Goal: Transaction & Acquisition: Purchase product/service

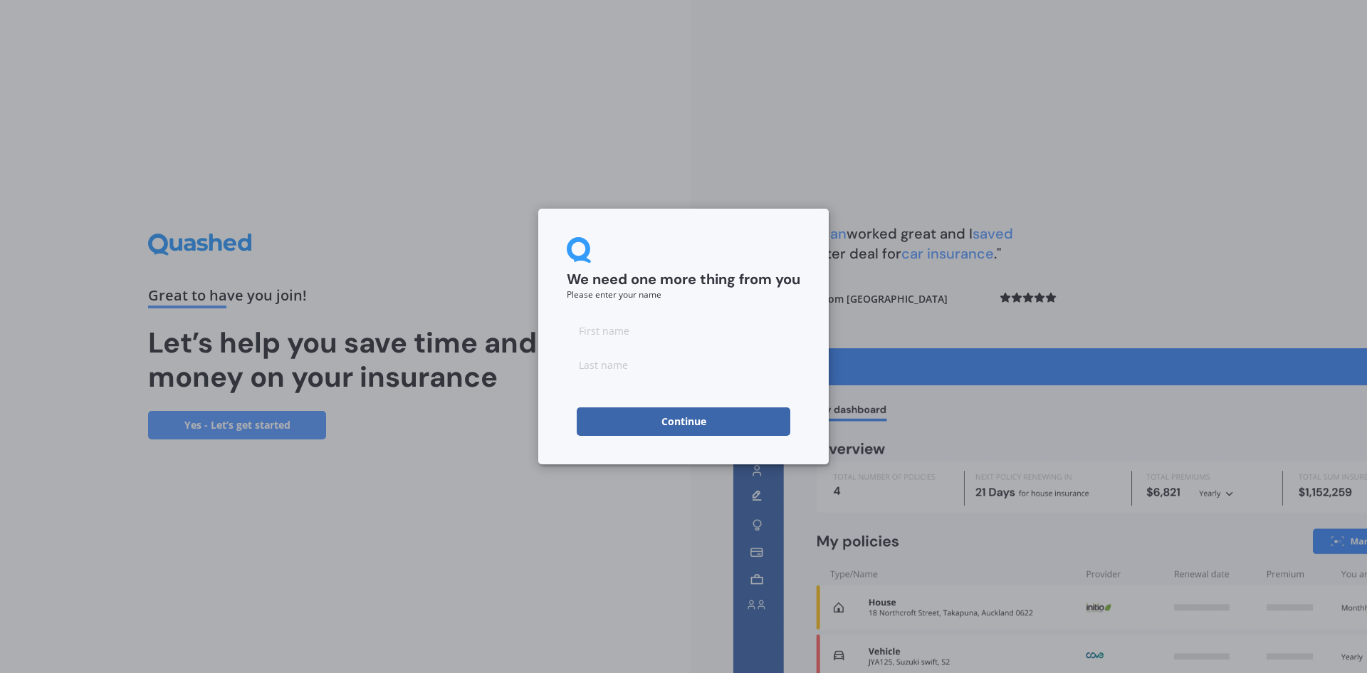
click at [646, 332] on input at bounding box center [683, 330] width 233 height 28
click at [643, 325] on input at bounding box center [683, 330] width 233 height 28
type input "peter"
click at [814, 309] on div "We need one more thing from you Please enter your name peter Continue" at bounding box center [683, 337] width 290 height 256
click at [672, 374] on input at bounding box center [683, 364] width 233 height 28
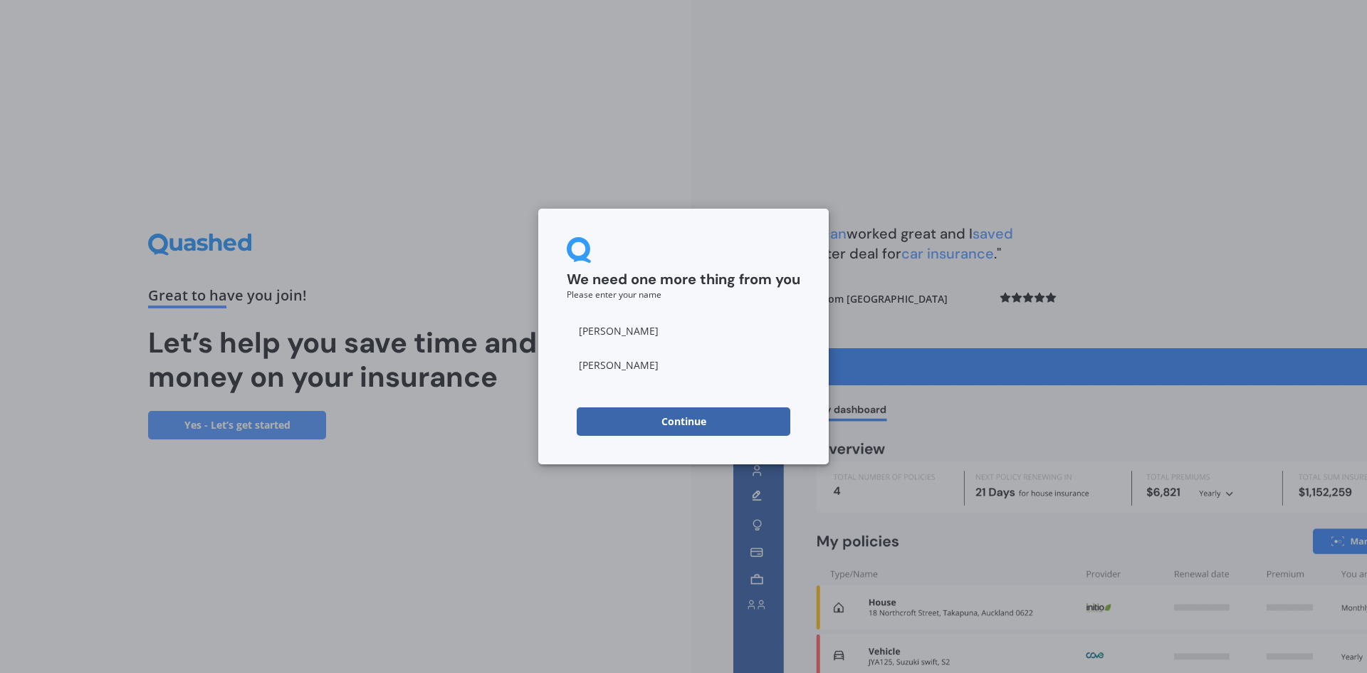
type input "kavanagh"
click at [582, 547] on div "We need one more thing from you Please enter your name peter kavanagh Continue" at bounding box center [683, 336] width 1367 height 673
click at [678, 416] on button "Continue" at bounding box center [684, 421] width 214 height 28
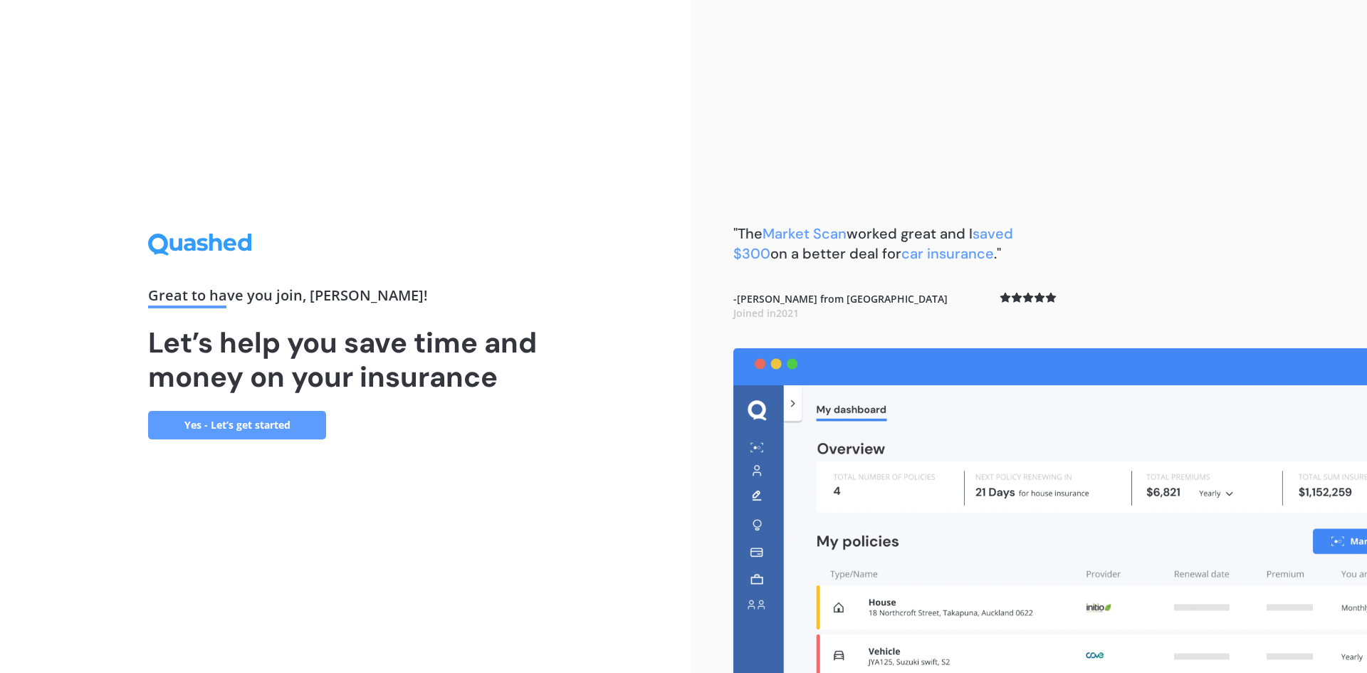
click at [192, 421] on link "Yes - Let’s get started" at bounding box center [237, 425] width 178 height 28
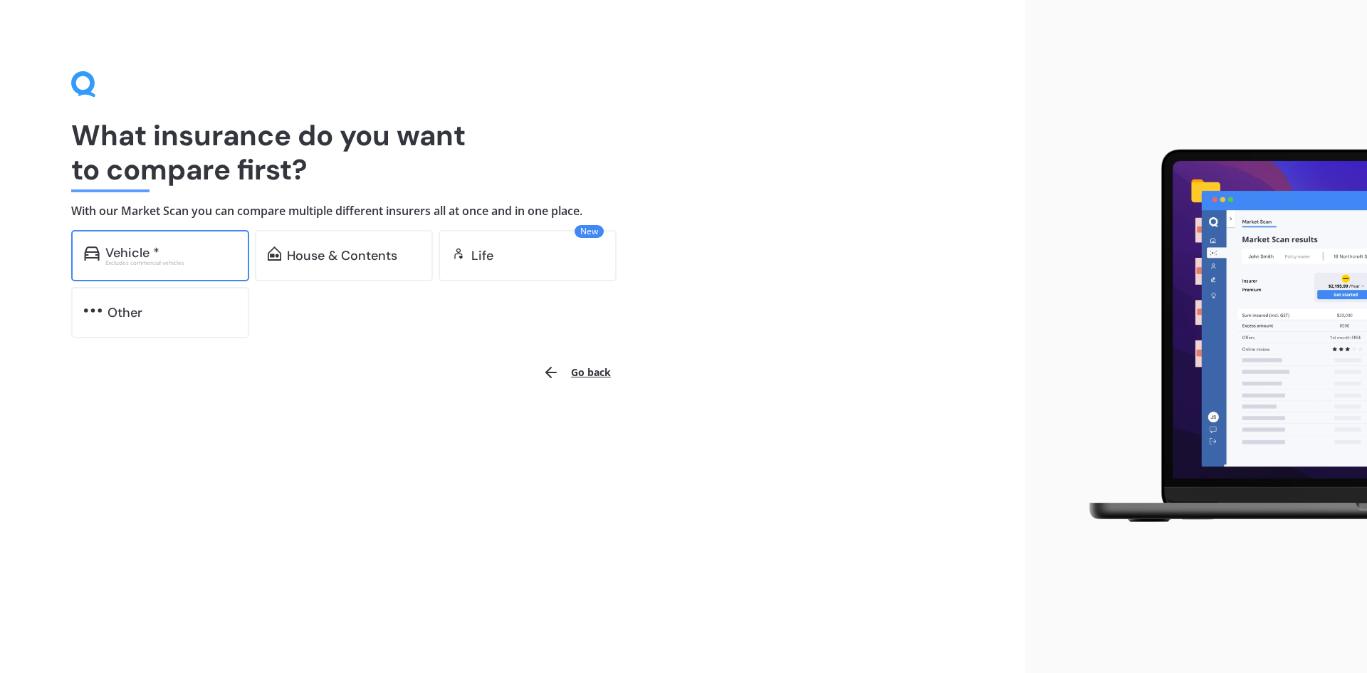
click at [189, 251] on div "Vehicle *" at bounding box center [170, 253] width 131 height 14
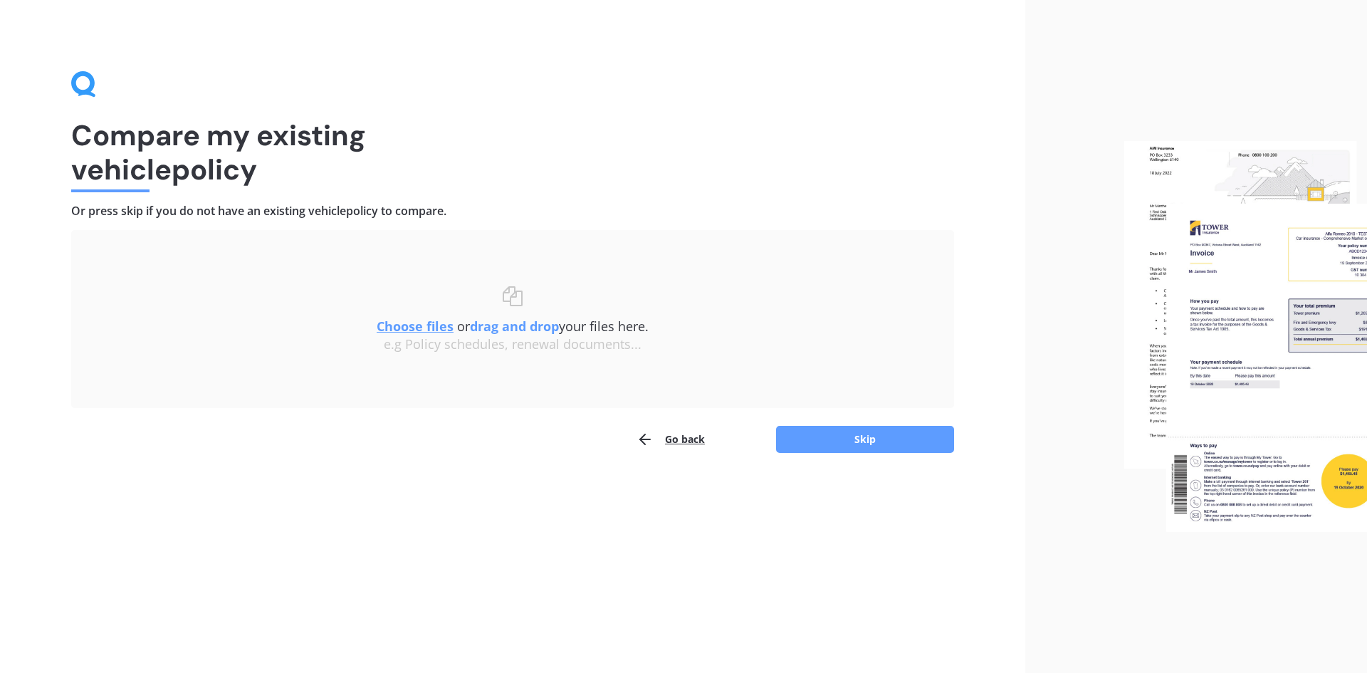
drag, startPoint x: 1094, startPoint y: 401, endPoint x: 1050, endPoint y: 399, distance: 44.2
click at [1050, 399] on div at bounding box center [1196, 336] width 342 height 673
click at [478, 399] on div "Uploading Choose files or drag and drop your files here. Choose files or photos…" at bounding box center [512, 319] width 883 height 178
click at [431, 325] on u "Choose files" at bounding box center [415, 325] width 77 height 17
click at [878, 440] on button "Skip" at bounding box center [865, 439] width 178 height 27
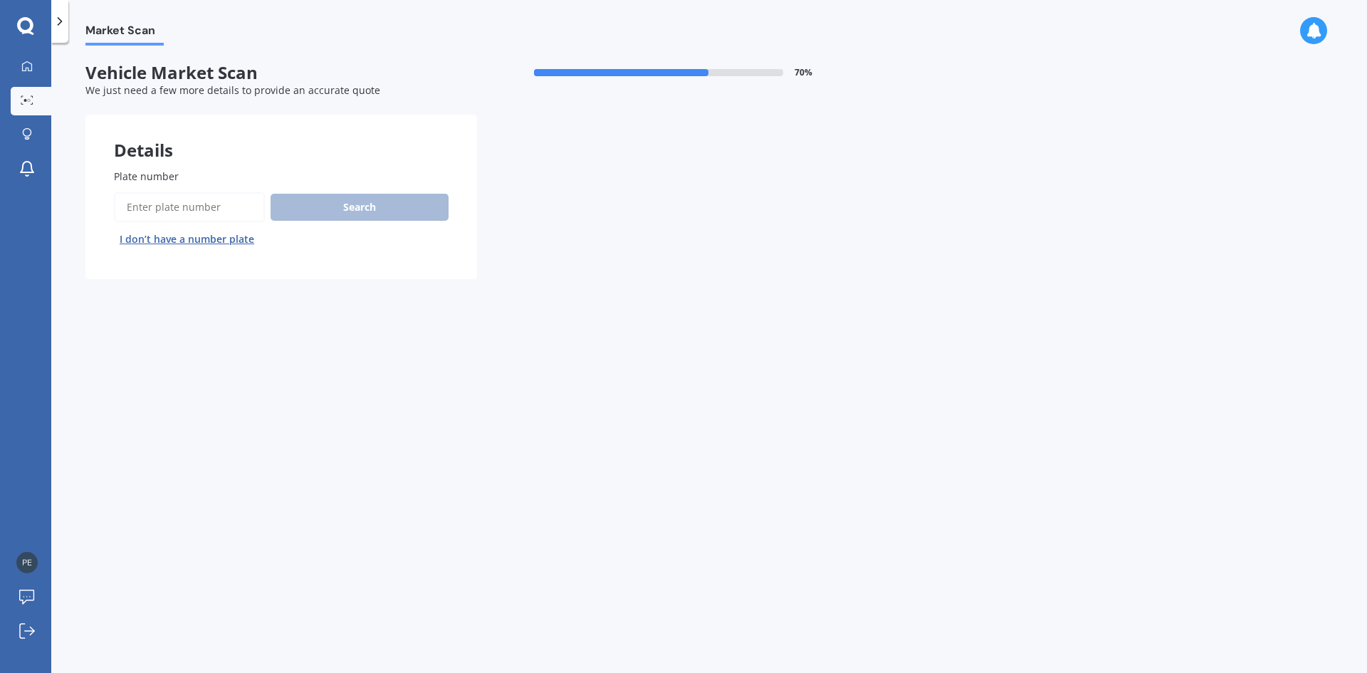
click at [175, 202] on input "Plate number" at bounding box center [189, 207] width 151 height 30
type input "mya77"
click at [353, 207] on button "Search" at bounding box center [359, 207] width 178 height 27
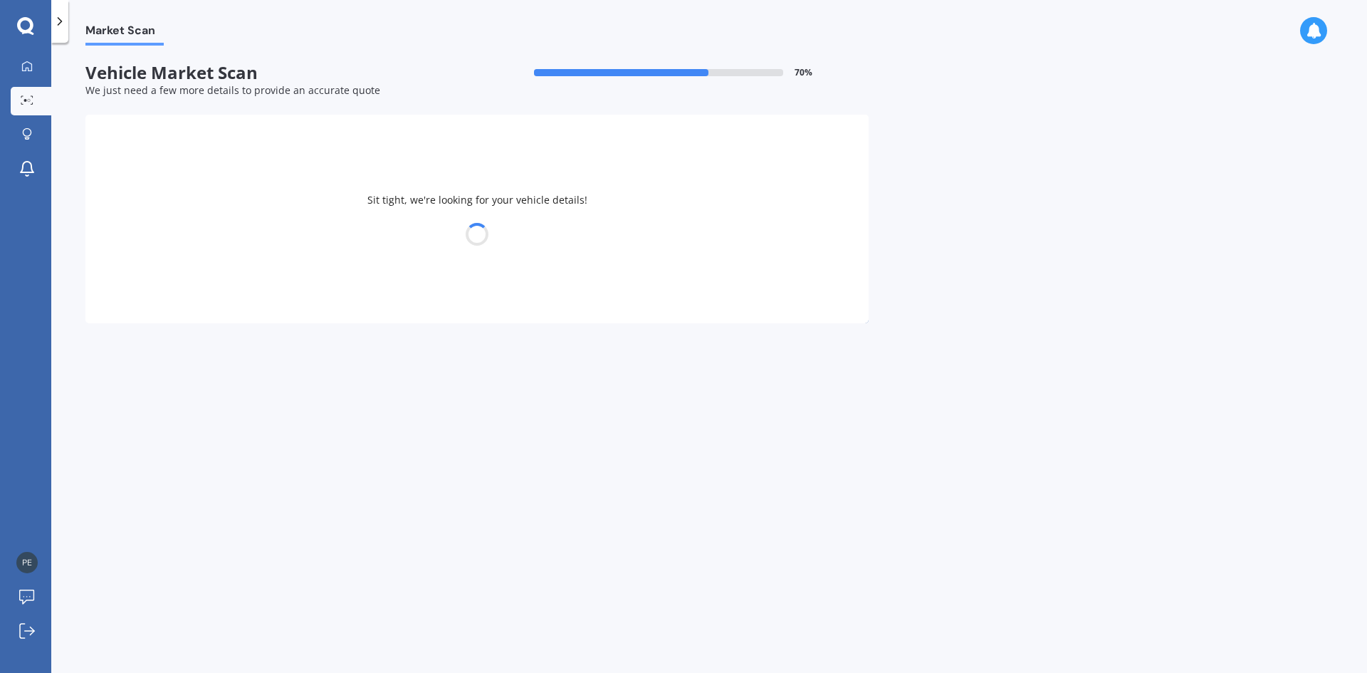
select select "MAZDA"
select select "CX-30"
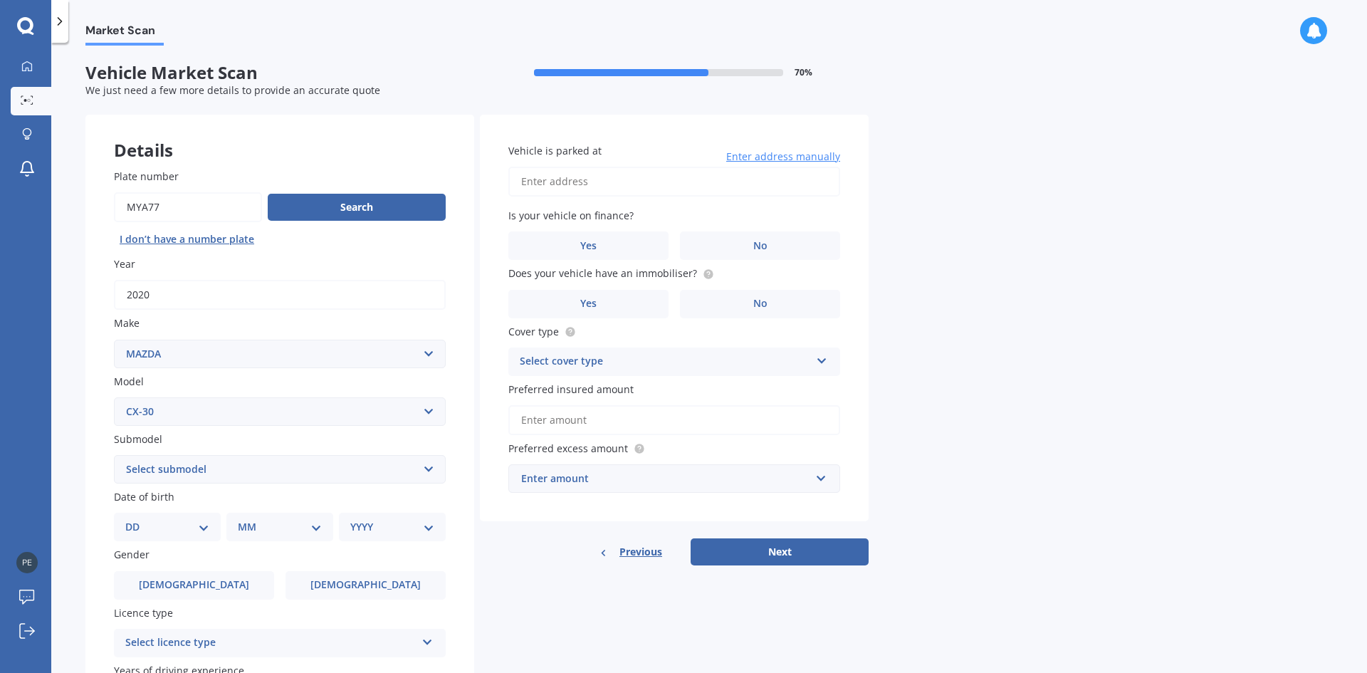
scroll to position [71, 0]
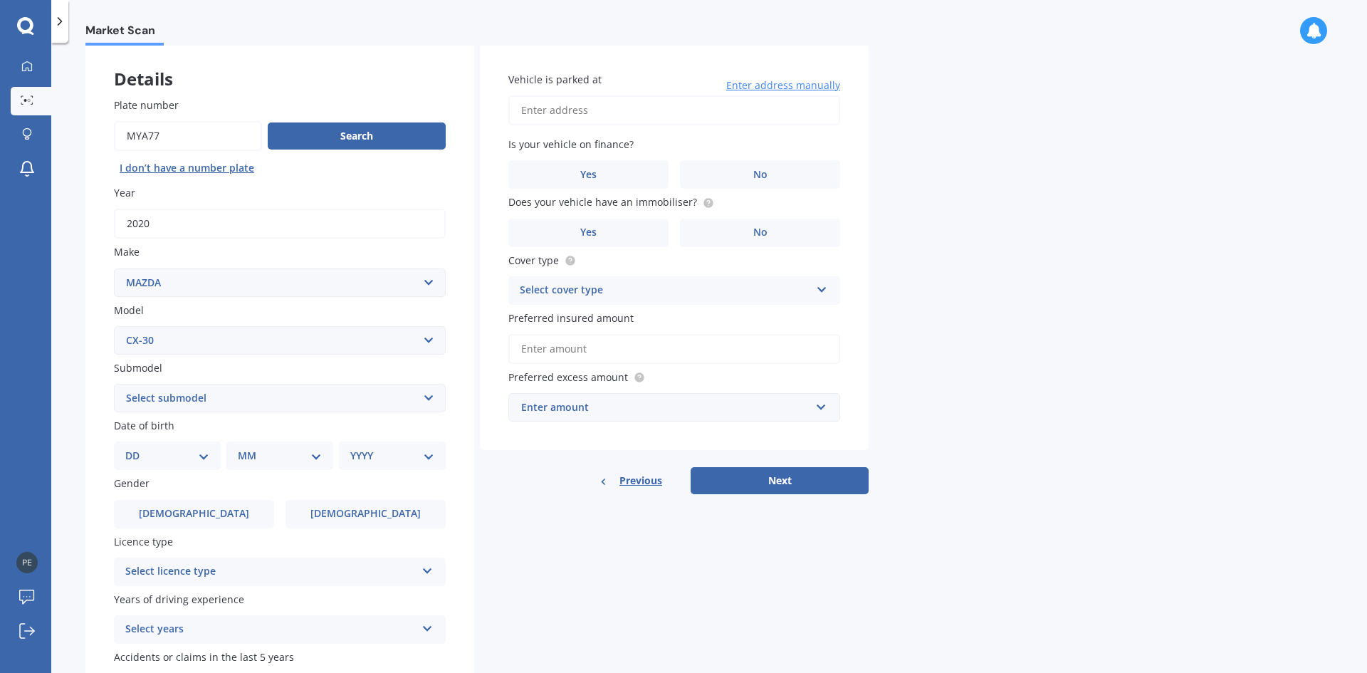
click at [432, 401] on select "Select submodel (All other) GSX Wagon 5dr Skyactiv-Drive 6sp 2.0i GTX Wagon 5dr…" at bounding box center [280, 398] width 332 height 28
select select "GTX WAGON 5DR SKYACTIV-DRIVE 6SP IACT 2.5I"
click at [114, 384] on select "Select submodel (All other) GSX Wagon 5dr Skyactiv-Drive 6sp 2.0i GTX Wagon 5dr…" at bounding box center [280, 398] width 332 height 28
click at [205, 458] on select "DD 01 02 03 04 05 06 07 08 09 10 11 12 13 14 15 16 17 18 19 20 21 22 23 24 25 2…" at bounding box center [167, 456] width 84 height 16
select select "06"
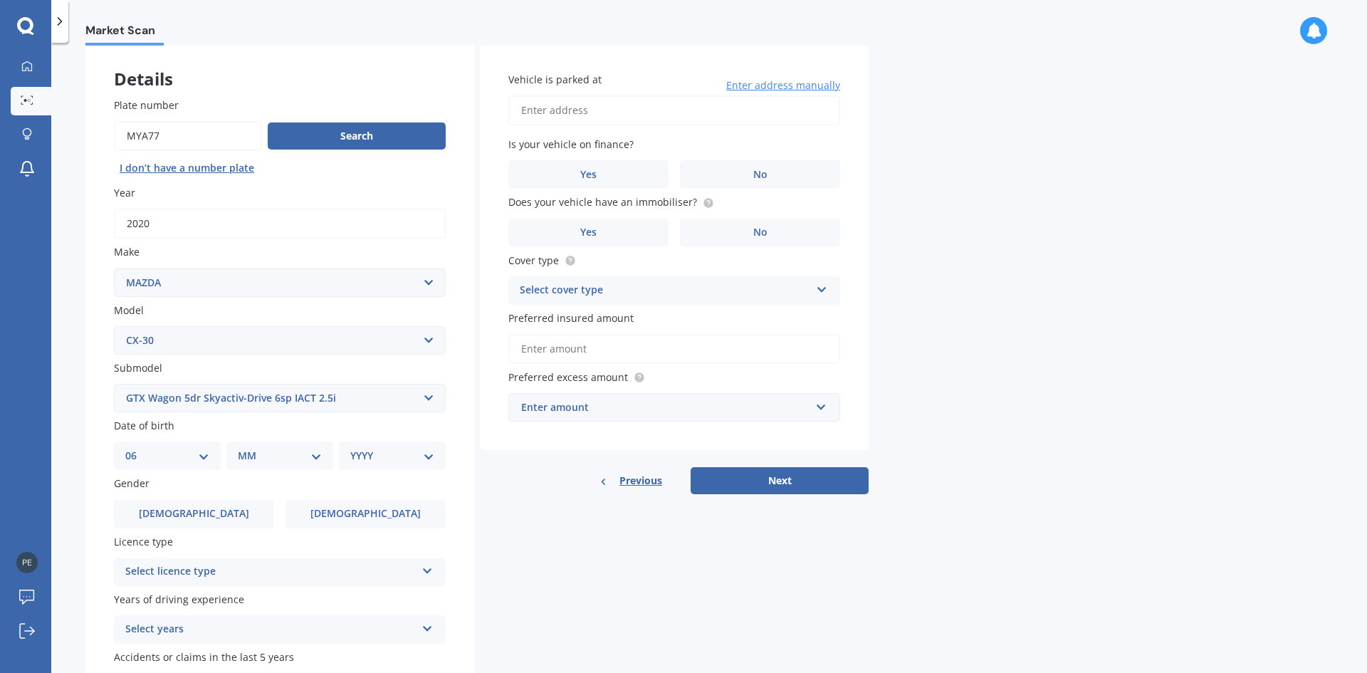
click at [137, 448] on select "DD 01 02 03 04 05 06 07 08 09 10 11 12 13 14 15 16 17 18 19 20 21 22 23 24 25 2…" at bounding box center [167, 456] width 84 height 16
click at [316, 453] on select "MM 01 02 03 04 05 06 07 08 09 10 11 12" at bounding box center [282, 456] width 78 height 16
select select "05"
click at [243, 448] on select "MM 01 02 03 04 05 06 07 08 09 10 11 12" at bounding box center [282, 456] width 78 height 16
click at [377, 457] on select "YYYY 2025 2024 2023 2022 2021 2020 2019 2018 2017 2016 2015 2014 2013 2012 2011…" at bounding box center [389, 456] width 78 height 16
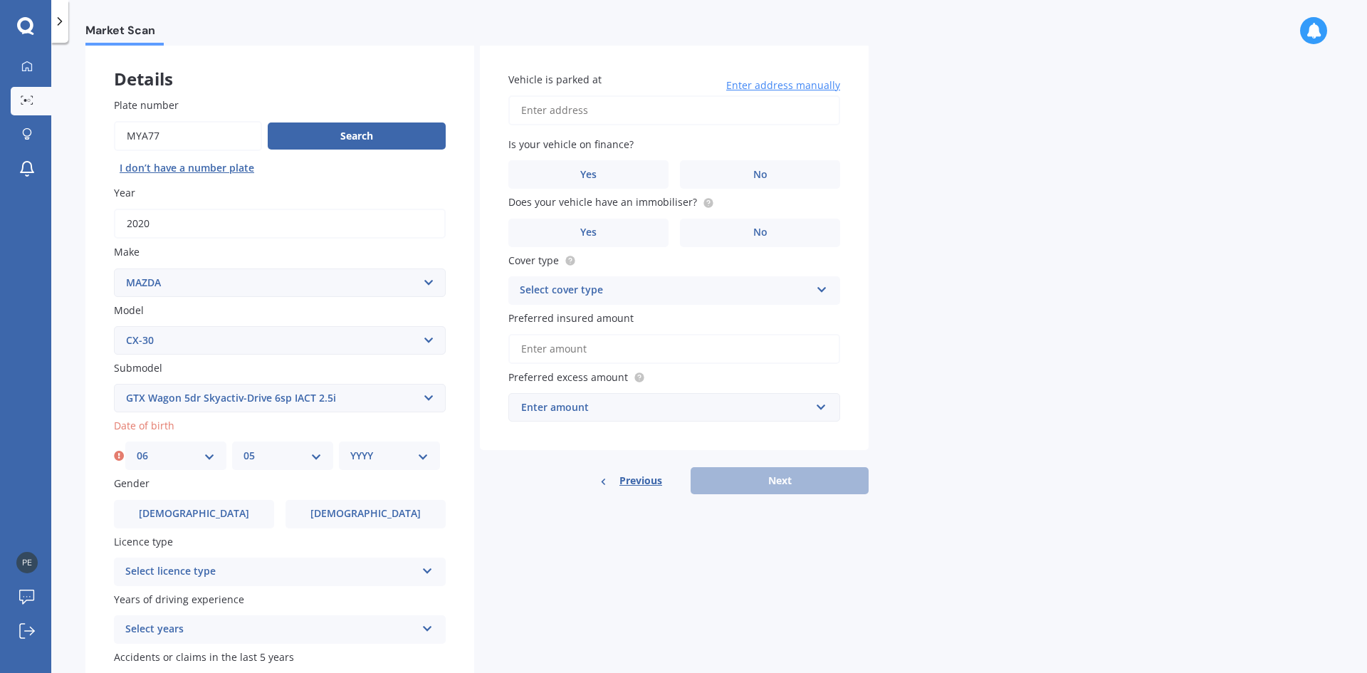
select select "1949"
click at [350, 448] on select "YYYY 2025 2024 2023 2022 2021 2020 2019 2018 2017 2016 2015 2014 2013 2012 2011…" at bounding box center [389, 456] width 78 height 16
click at [428, 573] on icon at bounding box center [427, 568] width 12 height 10
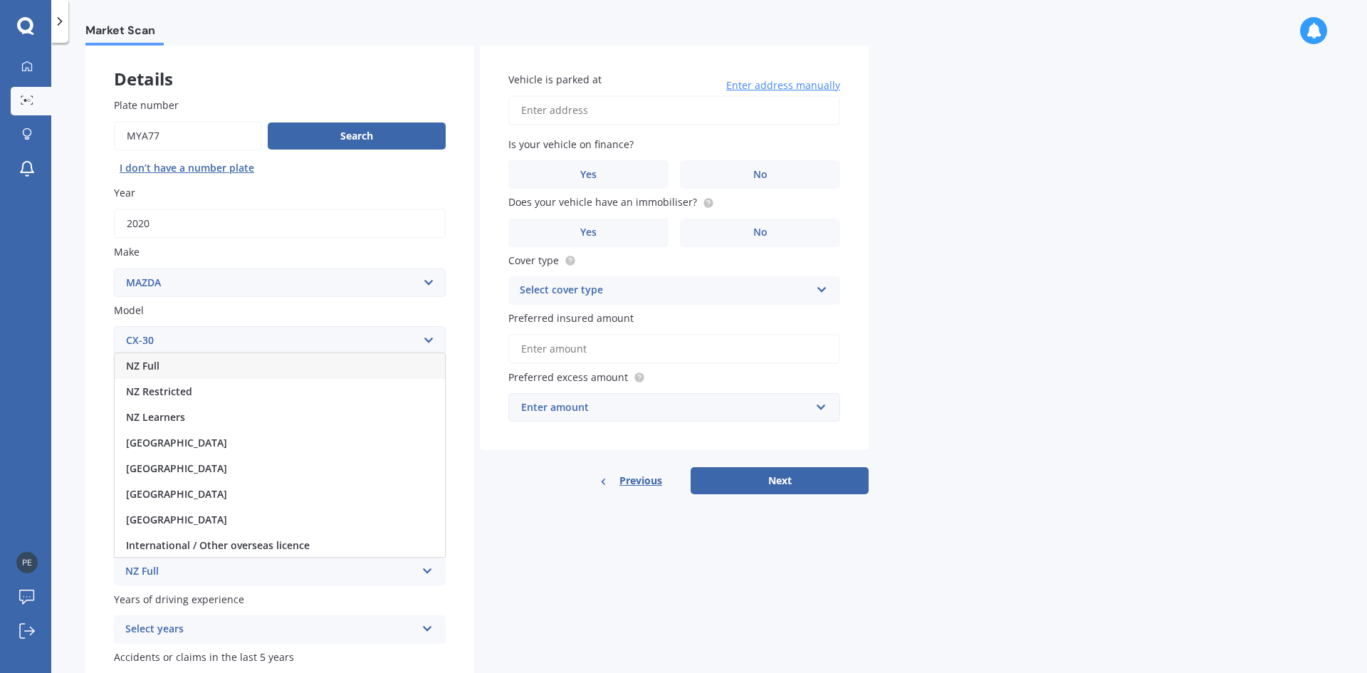
click at [162, 361] on div "NZ Full" at bounding box center [280, 366] width 330 height 26
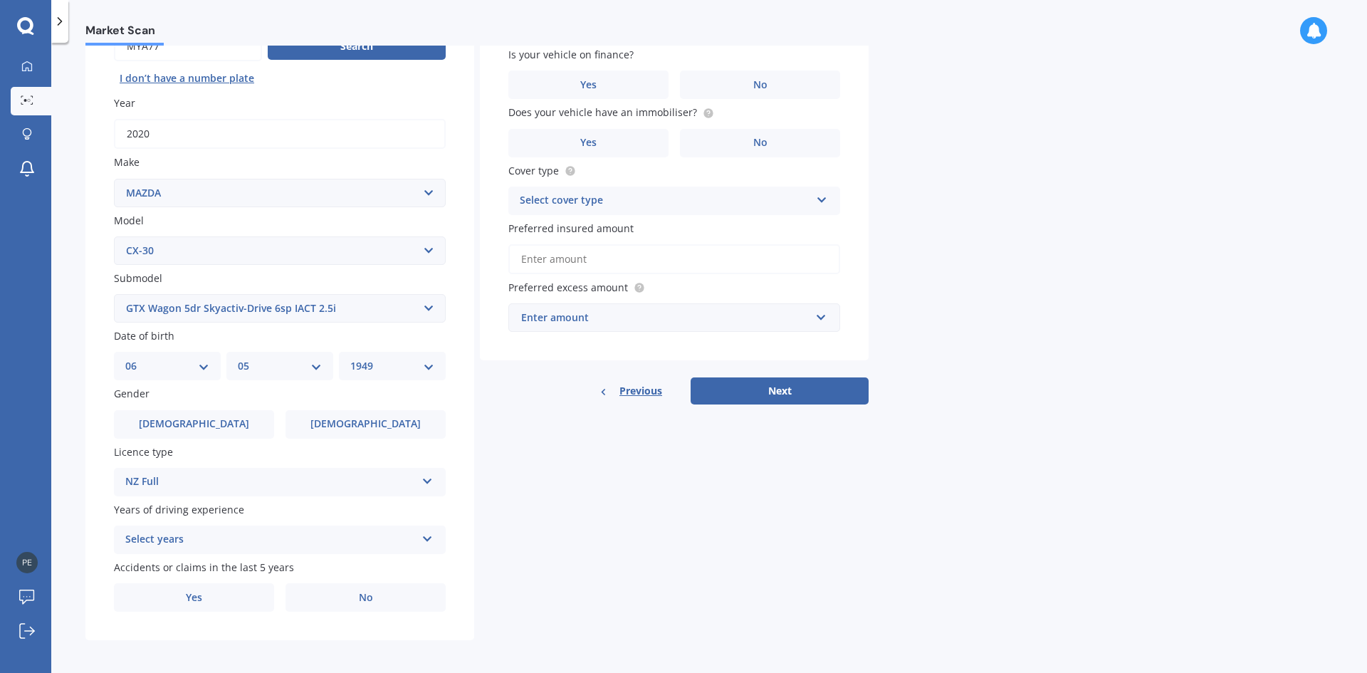
scroll to position [165, 0]
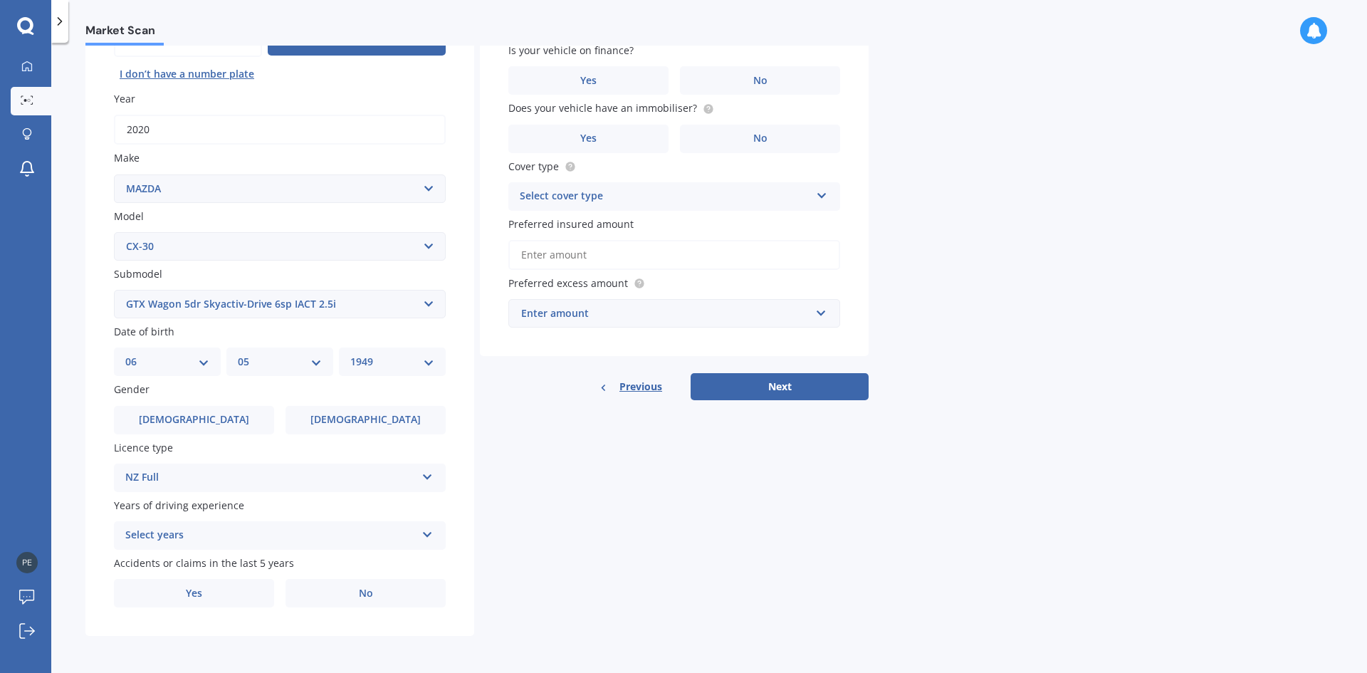
click at [431, 532] on icon at bounding box center [427, 532] width 12 height 10
click at [280, 401] on div "5 or more years" at bounding box center [280, 405] width 330 height 26
click at [352, 594] on label "No" at bounding box center [365, 593] width 160 height 28
click at [0, 0] on input "No" at bounding box center [0, 0] width 0 height 0
click at [739, 75] on label "No" at bounding box center [760, 80] width 160 height 28
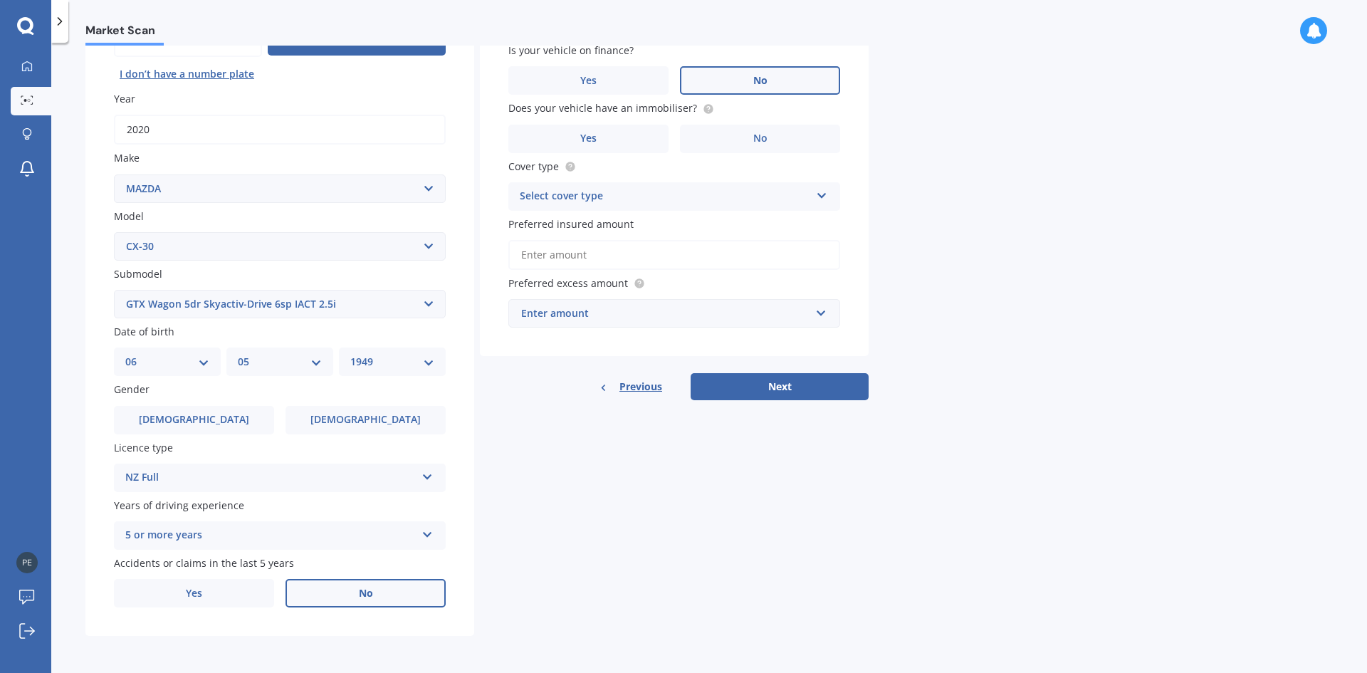
click at [0, 0] on input "No" at bounding box center [0, 0] width 0 height 0
click at [747, 138] on label "No" at bounding box center [760, 139] width 160 height 28
click at [0, 0] on input "No" at bounding box center [0, 0] width 0 height 0
click at [821, 194] on icon at bounding box center [822, 193] width 12 height 10
click at [733, 231] on div "Comprehensive" at bounding box center [674, 224] width 330 height 26
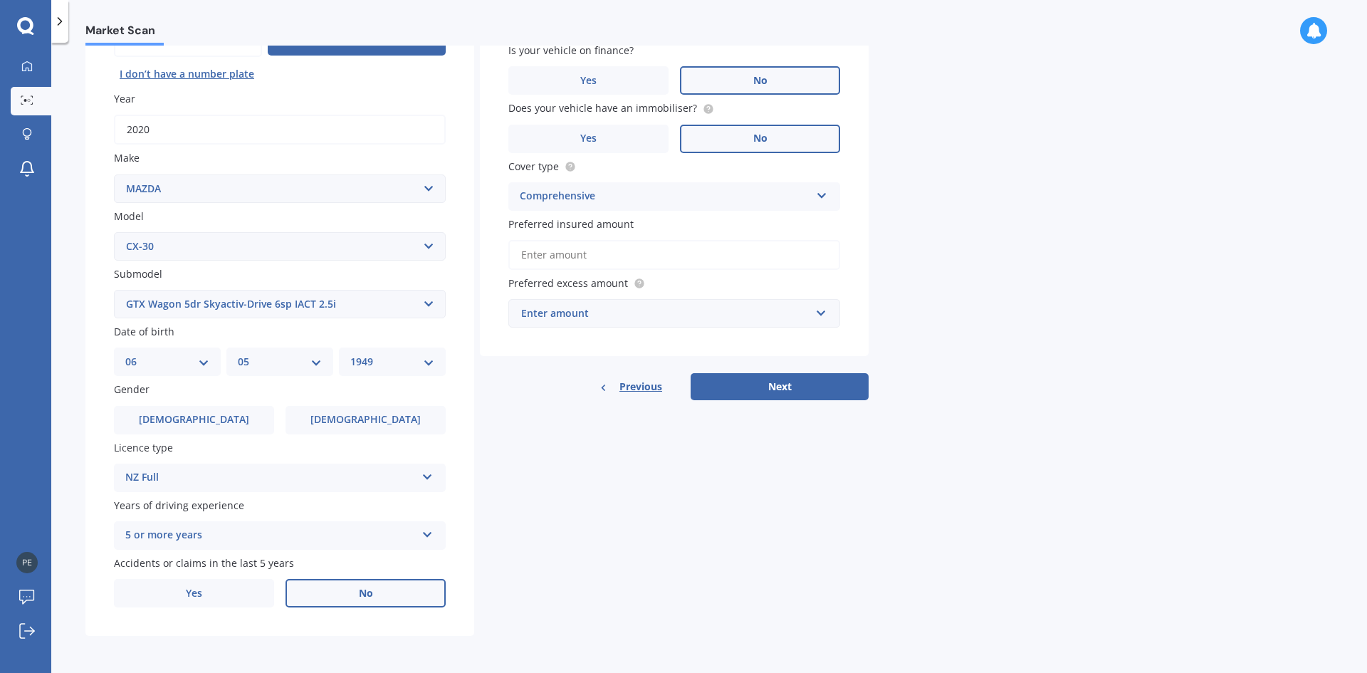
click at [650, 256] on input "Preferred insured amount" at bounding box center [674, 255] width 332 height 30
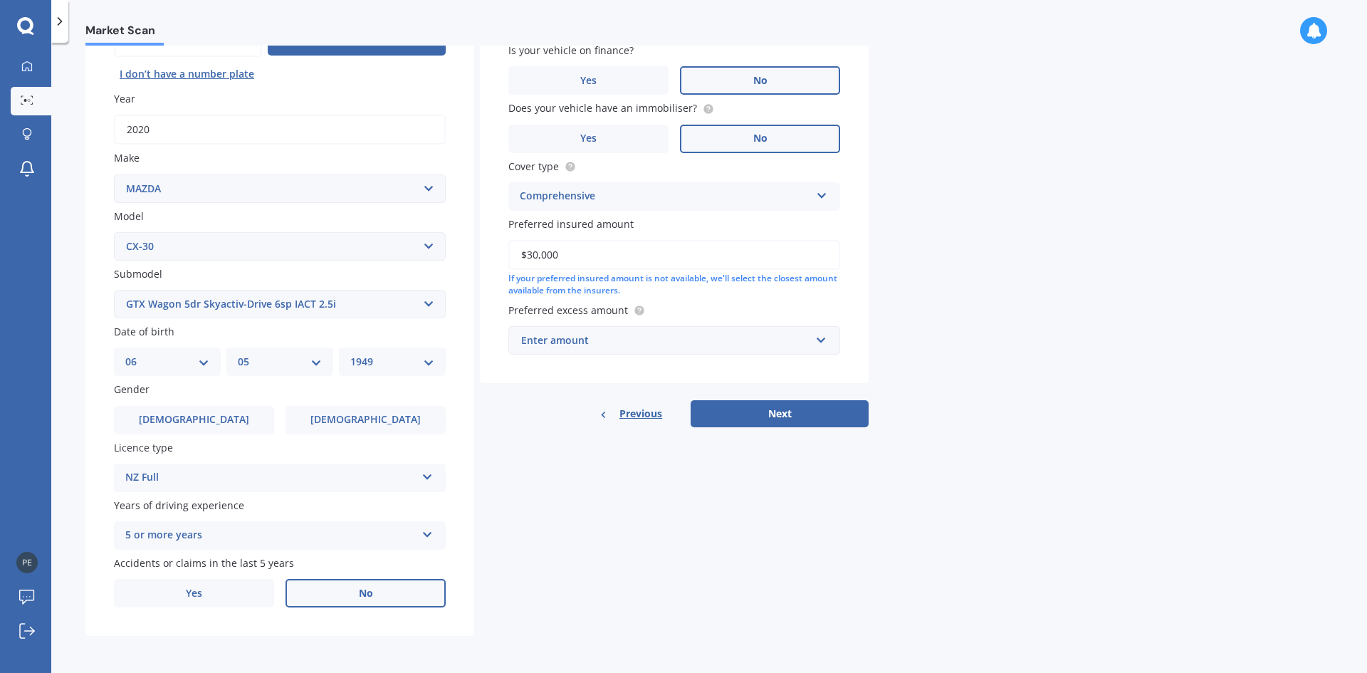
type input "$30,000"
click at [615, 341] on div "Enter amount" at bounding box center [665, 340] width 289 height 16
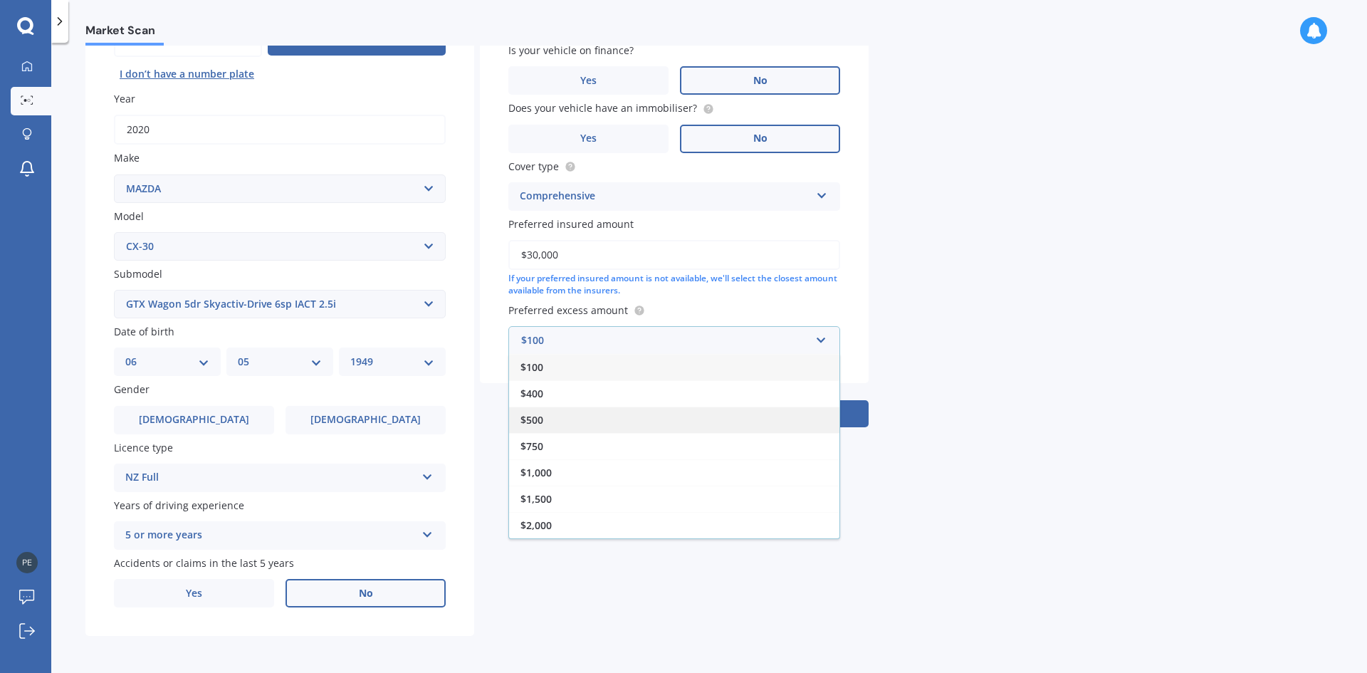
click at [533, 418] on span "$500" at bounding box center [531, 420] width 23 height 14
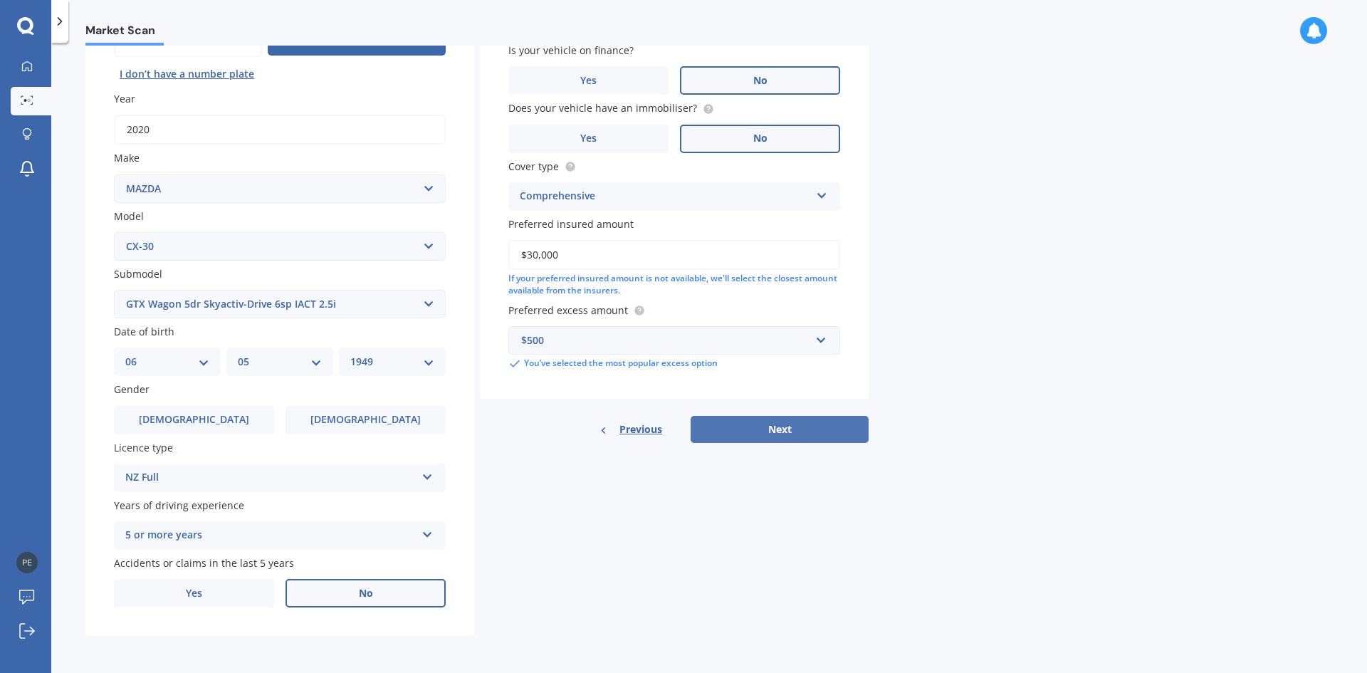
click at [757, 430] on button "Next" at bounding box center [779, 429] width 178 height 27
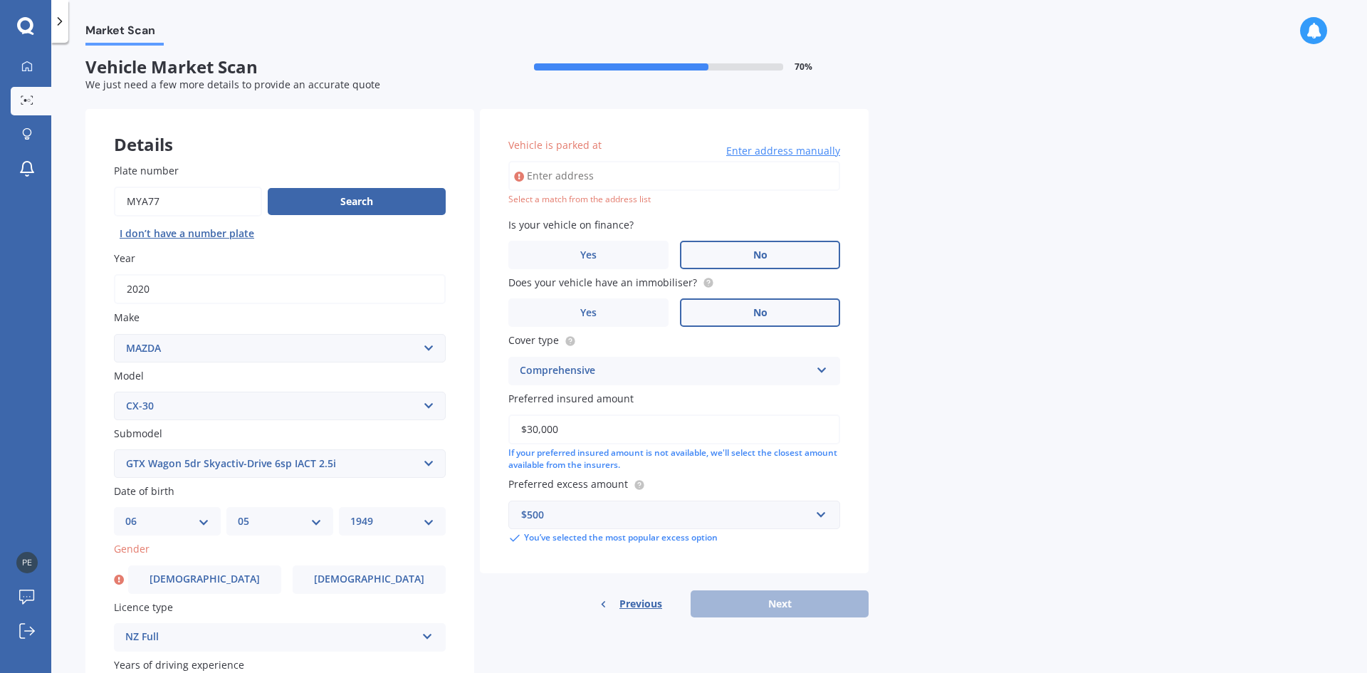
scroll to position [0, 0]
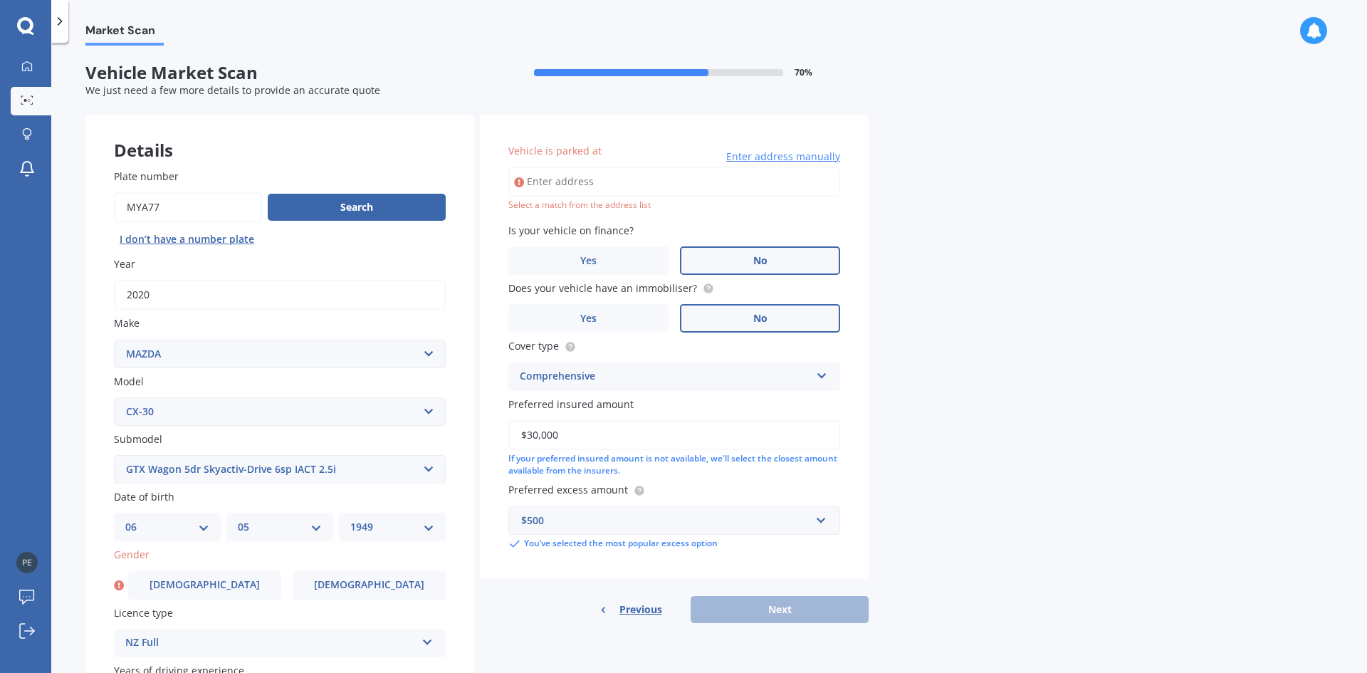
click at [545, 178] on input "Vehicle is parked at" at bounding box center [674, 182] width 332 height 30
click at [654, 224] on label "Is your vehicle on finance?" at bounding box center [671, 230] width 326 height 15
click at [633, 183] on input "1b Mizpah road TorbayAuckland 0630" at bounding box center [674, 182] width 332 height 30
click at [678, 179] on input "1b Mizpah road WaiakeAuckland, Auckland 0630" at bounding box center [674, 182] width 332 height 30
type input "[STREET_ADDRESS]"
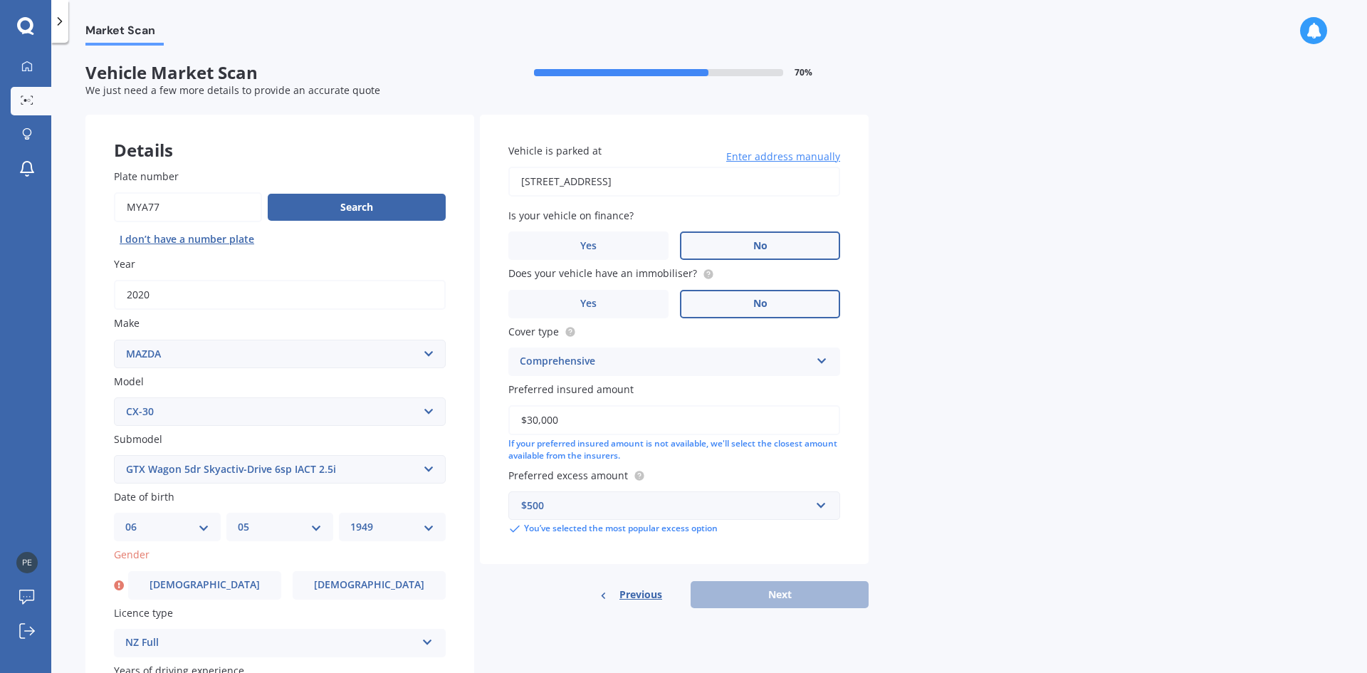
click at [753, 594] on div "Previous Next" at bounding box center [674, 594] width 389 height 27
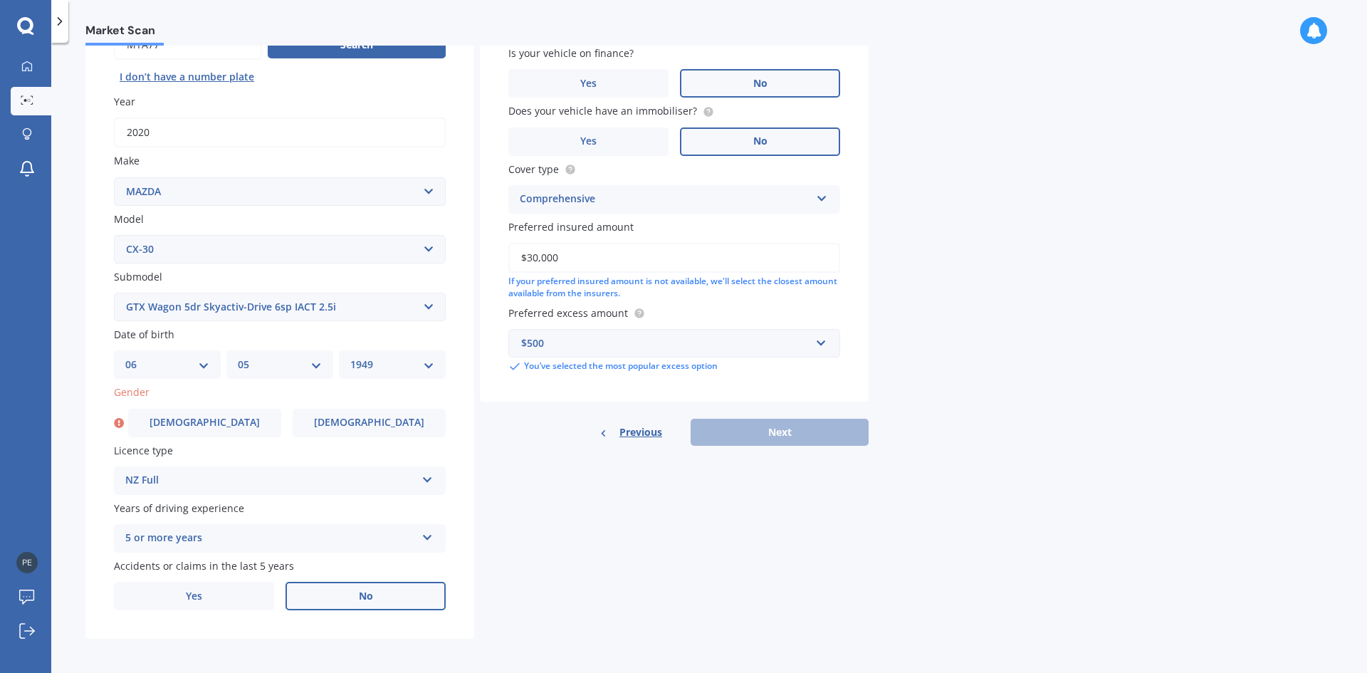
scroll to position [165, 0]
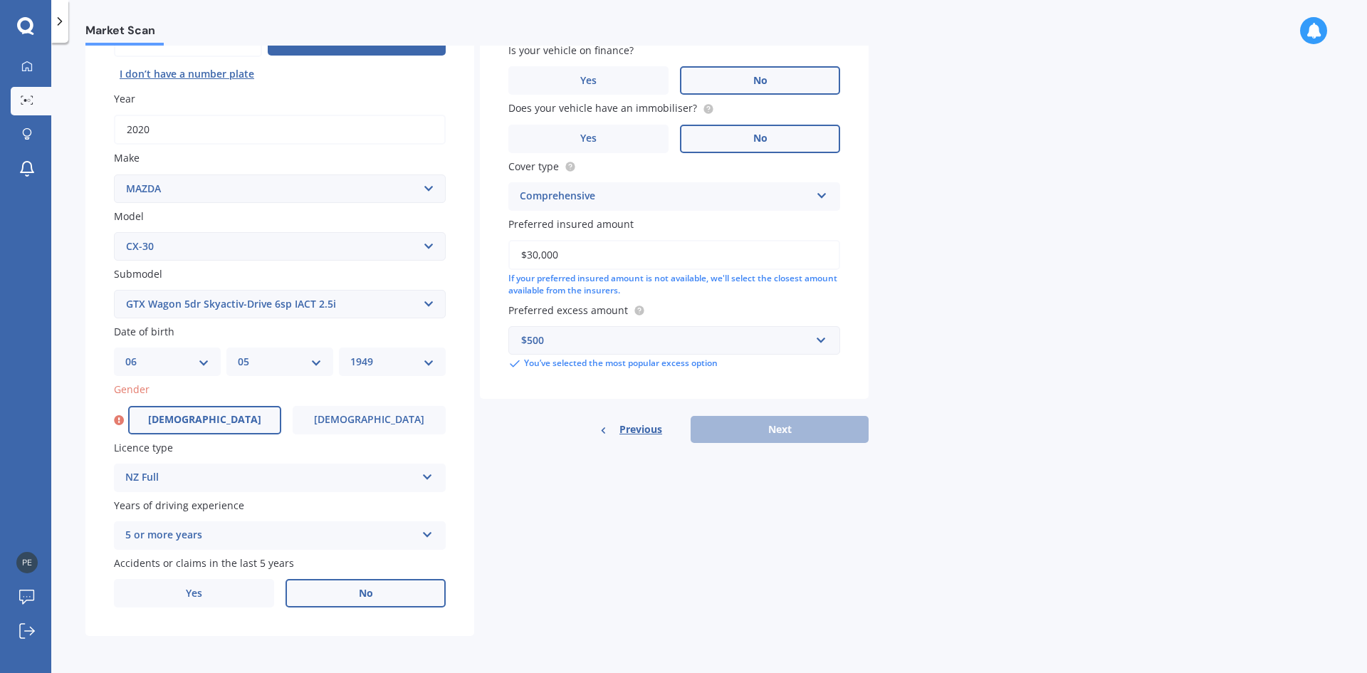
click at [243, 419] on label "Male" at bounding box center [204, 420] width 153 height 28
click at [0, 0] on input "Male" at bounding box center [0, 0] width 0 height 0
click at [735, 421] on button "Next" at bounding box center [779, 429] width 178 height 27
select select "06"
select select "05"
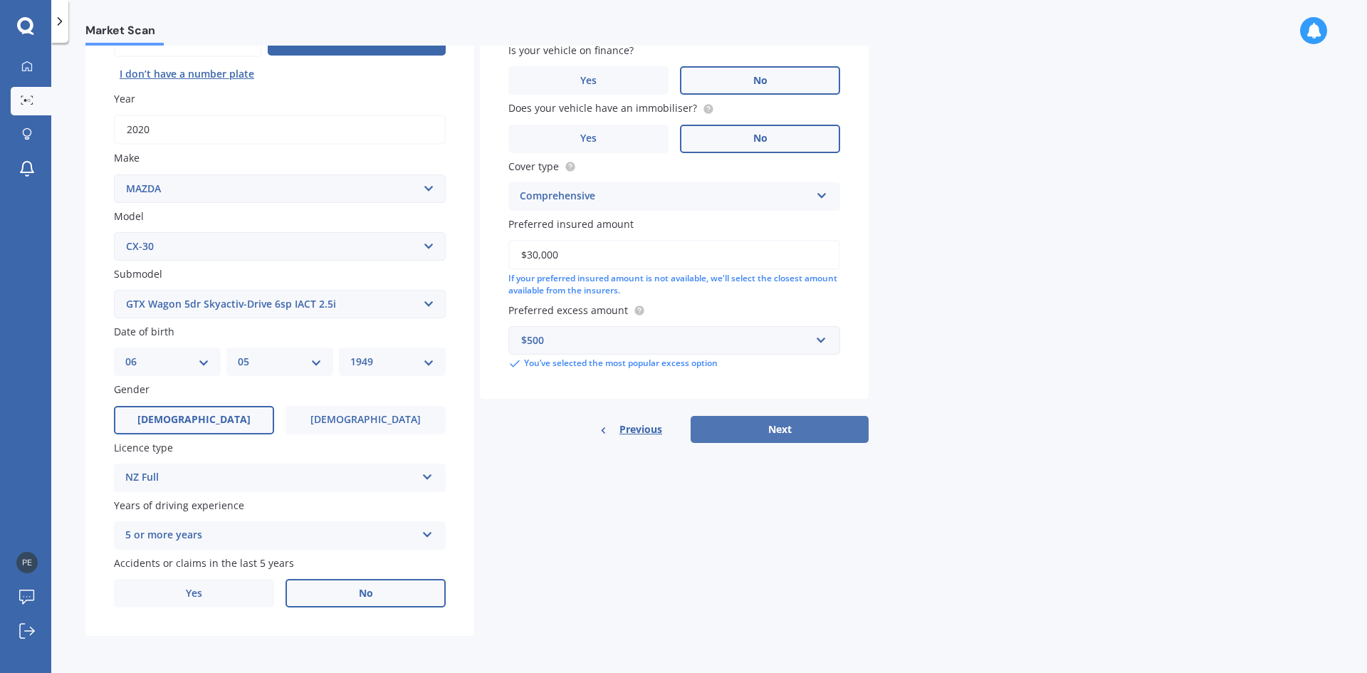
select select "1949"
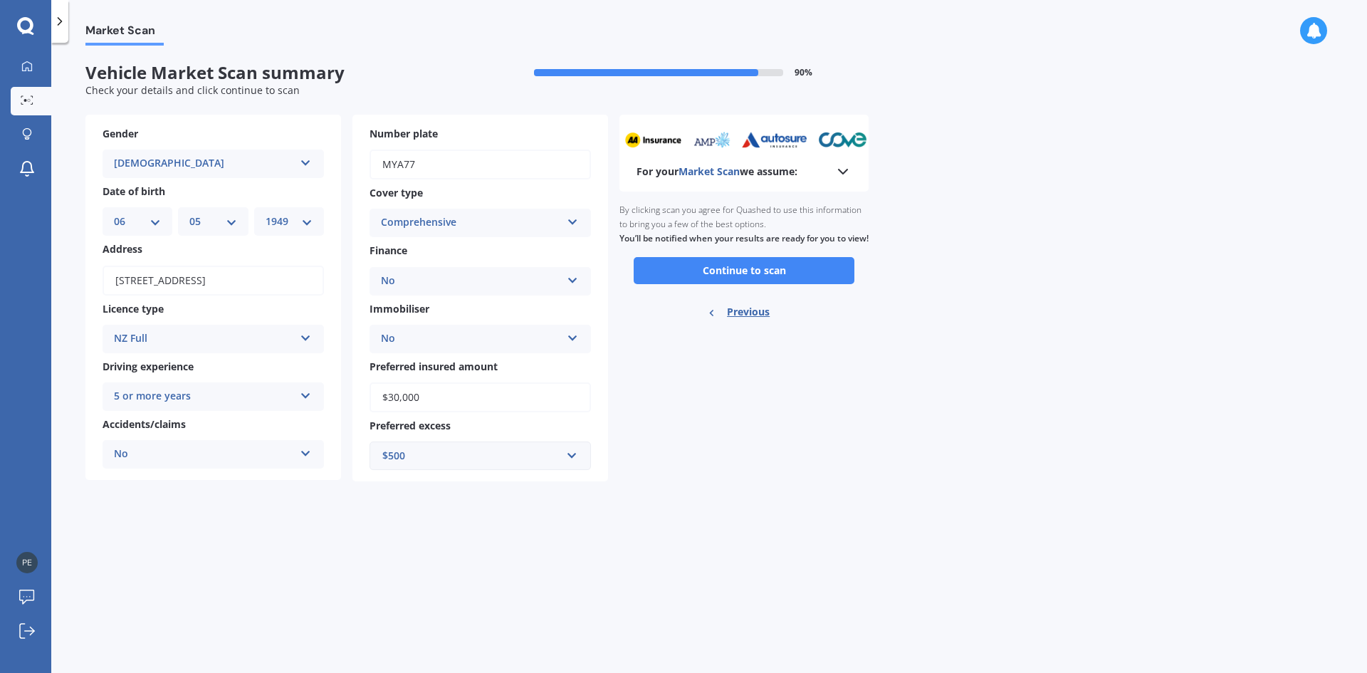
scroll to position [0, 0]
click at [742, 322] on span "Previous" at bounding box center [748, 311] width 43 height 21
select select "MAZDA"
select select "CX-30"
select select "GTX WAGON 5DR SKYACTIV-DRIVE 6SP IACT 2.5I"
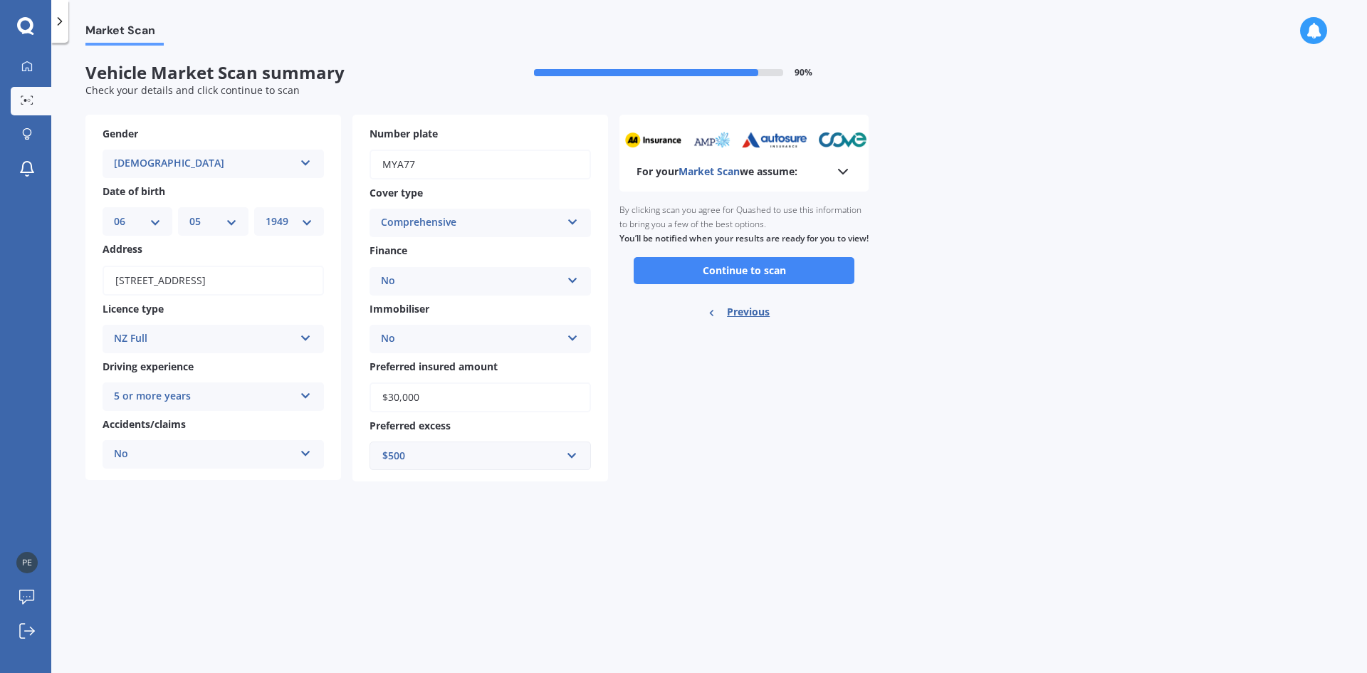
select select "06"
select select "05"
select select "1949"
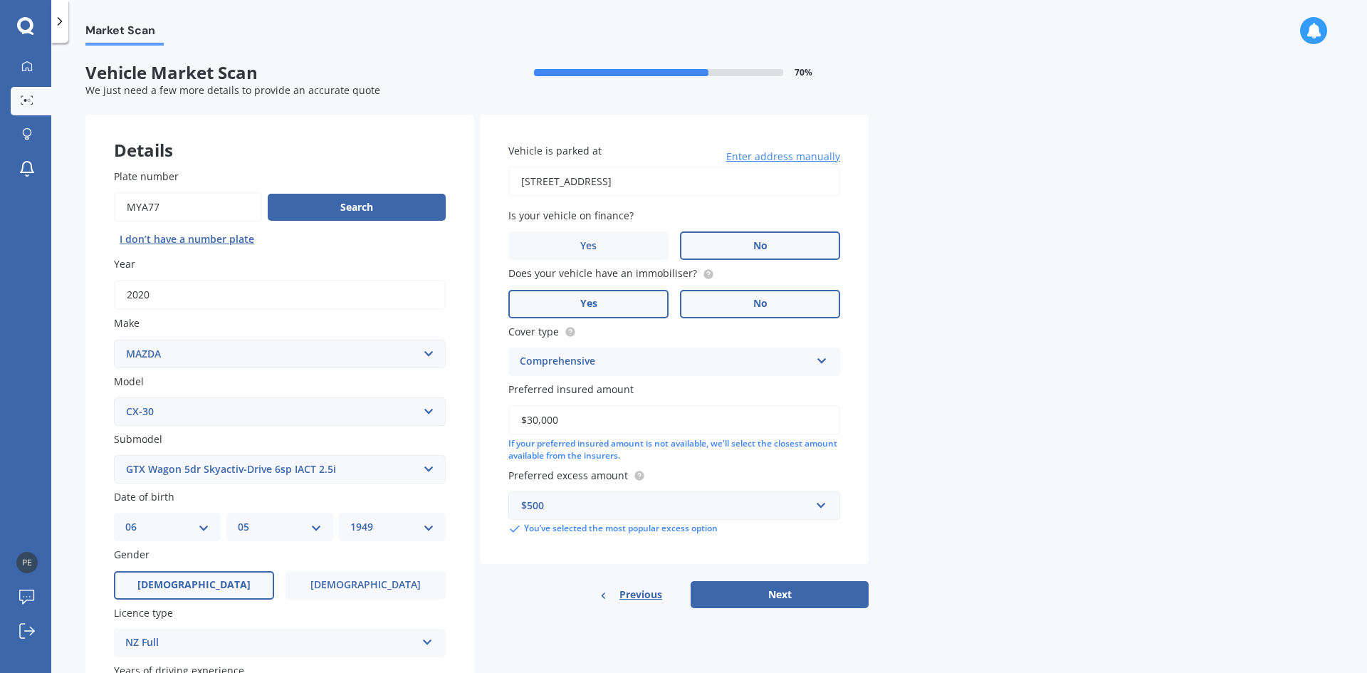
click at [594, 308] on span "Yes" at bounding box center [588, 304] width 17 height 12
click at [0, 0] on input "Yes" at bounding box center [0, 0] width 0 height 0
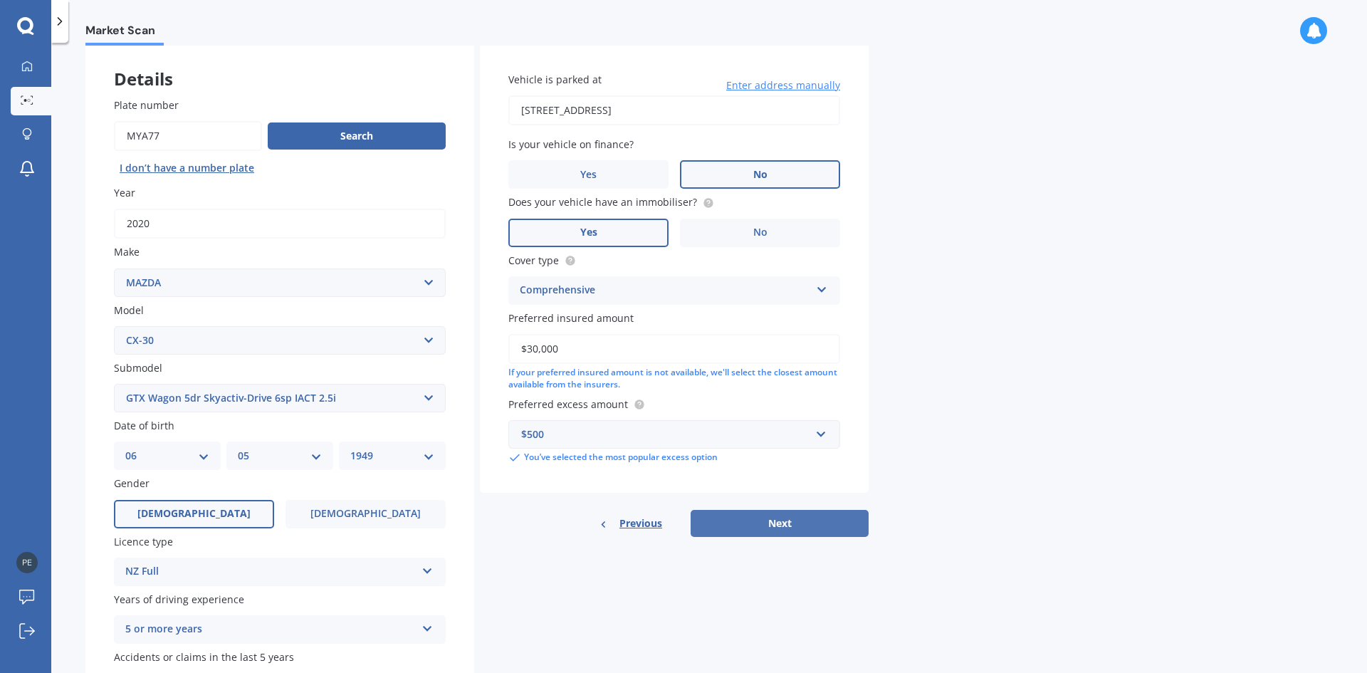
click at [730, 532] on button "Next" at bounding box center [779, 523] width 178 height 27
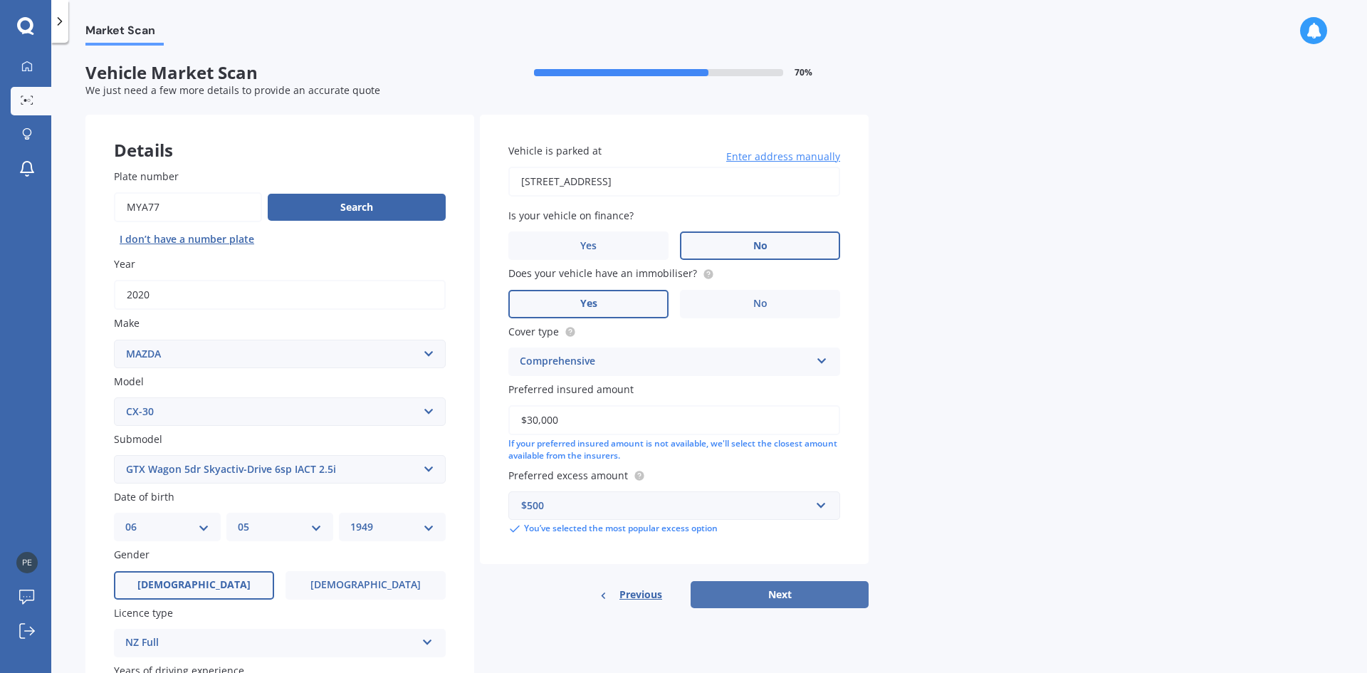
select select "06"
select select "05"
select select "1949"
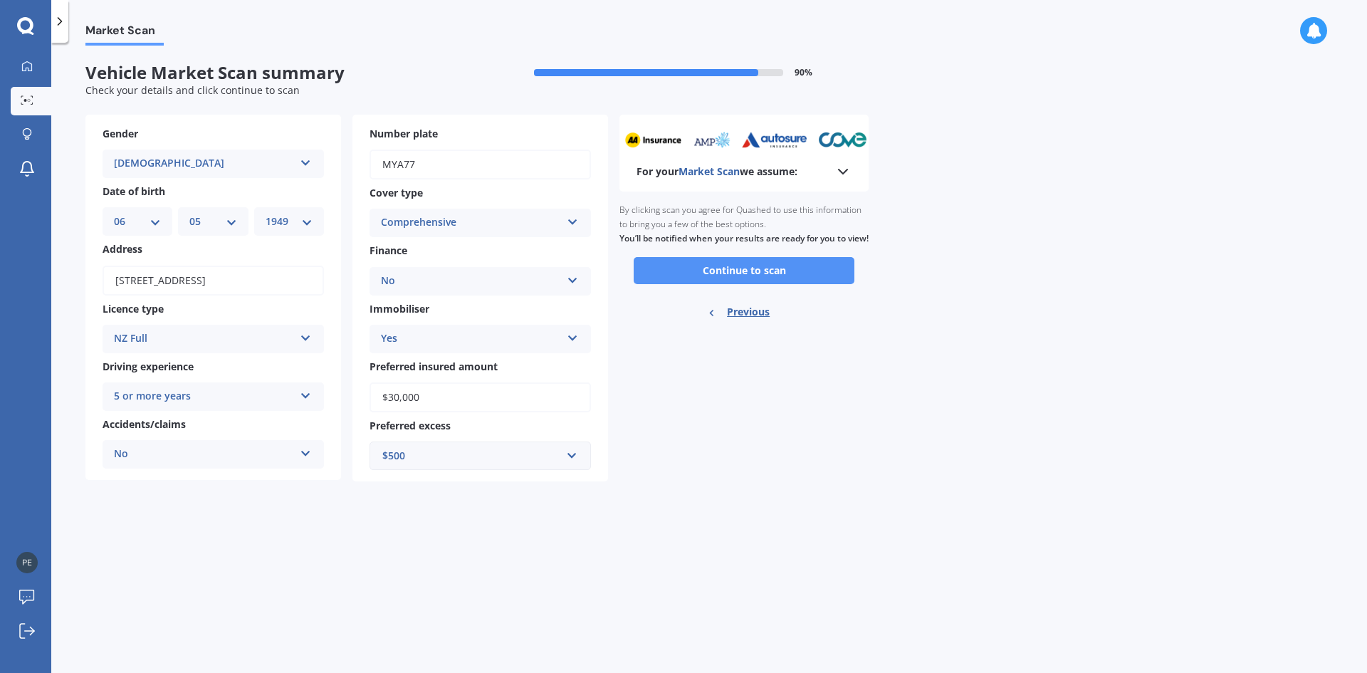
click at [716, 284] on button "Continue to scan" at bounding box center [743, 270] width 221 height 27
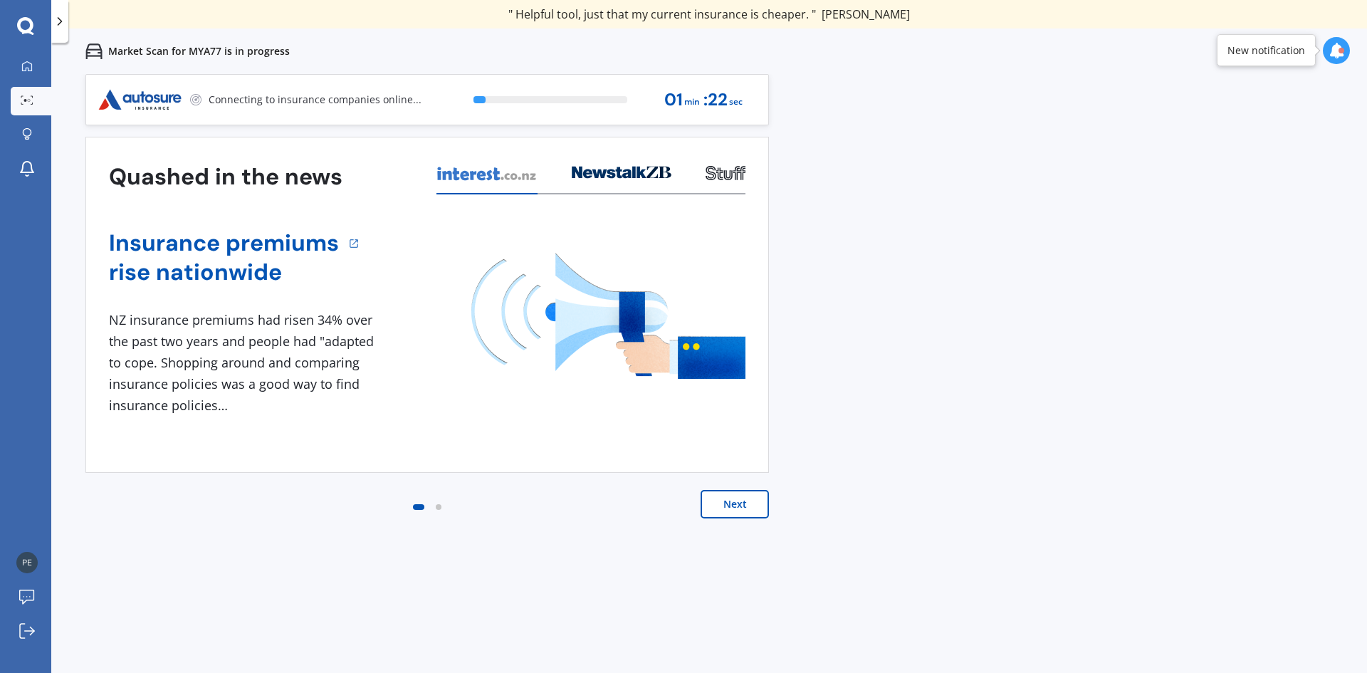
click at [725, 502] on button "Next" at bounding box center [734, 504] width 68 height 28
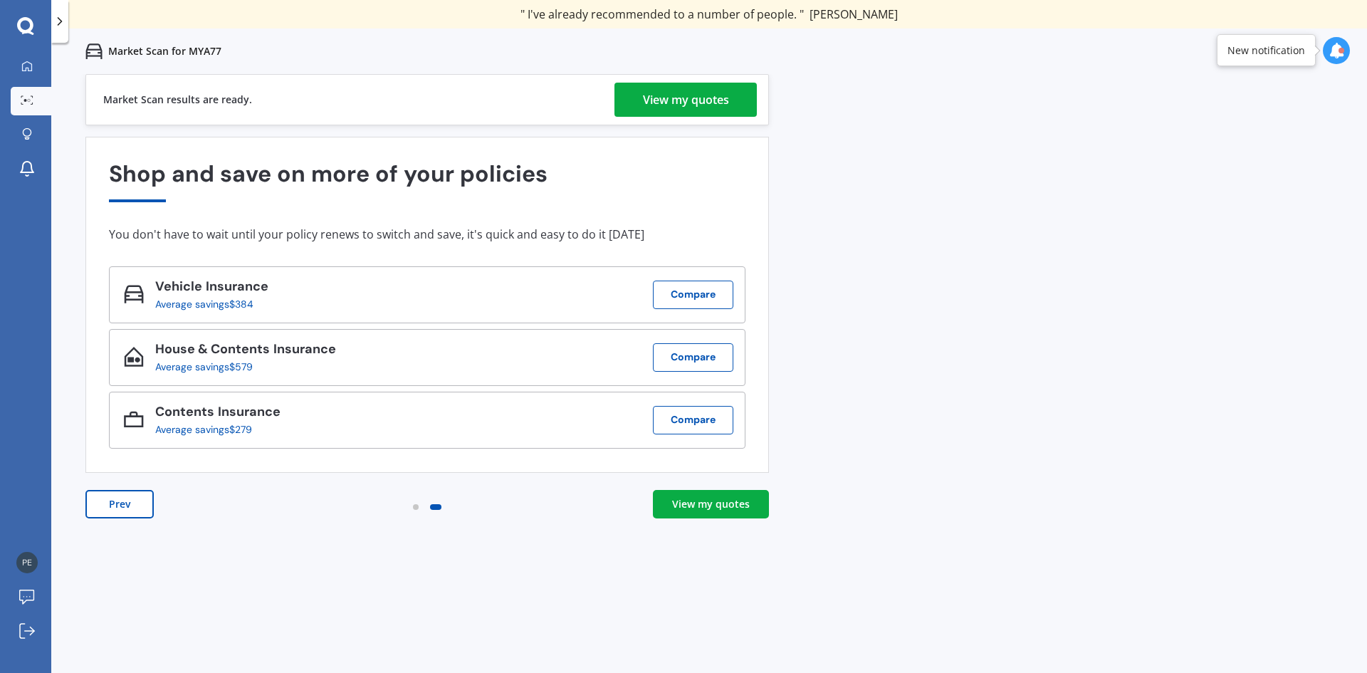
click at [712, 501] on div "View my quotes" at bounding box center [711, 504] width 78 height 14
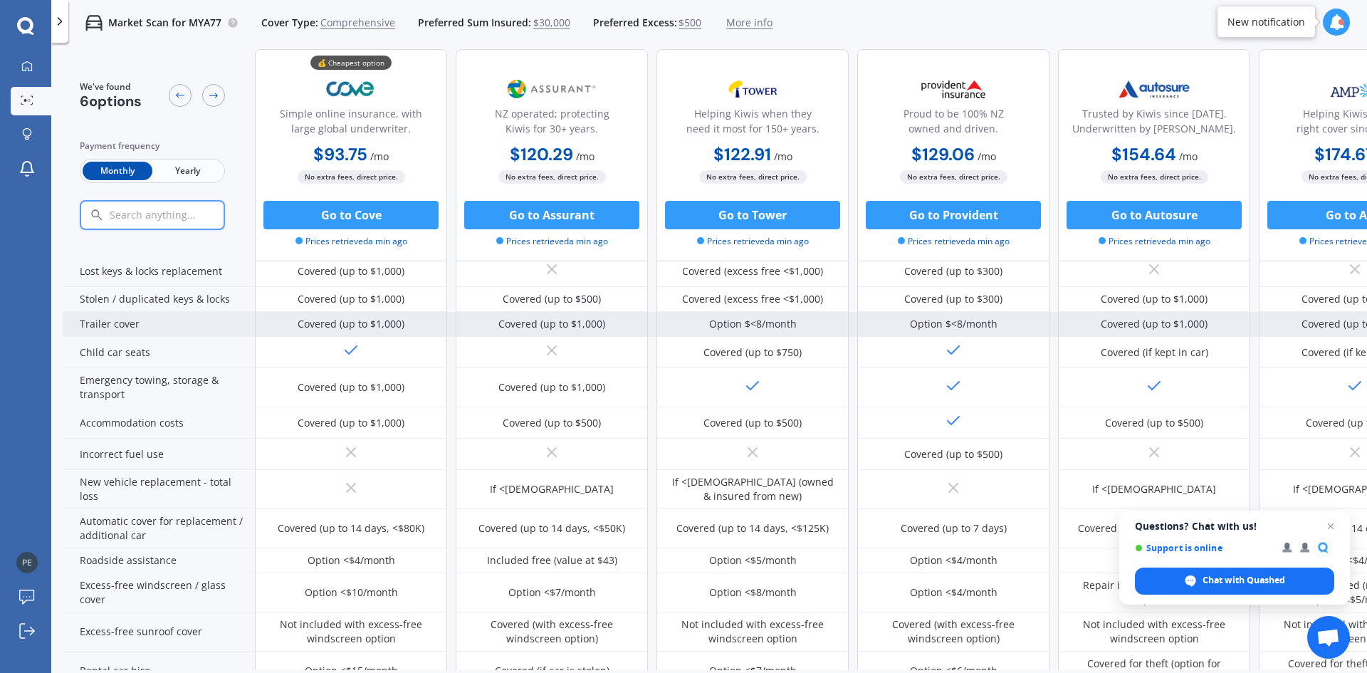
scroll to position [142, 0]
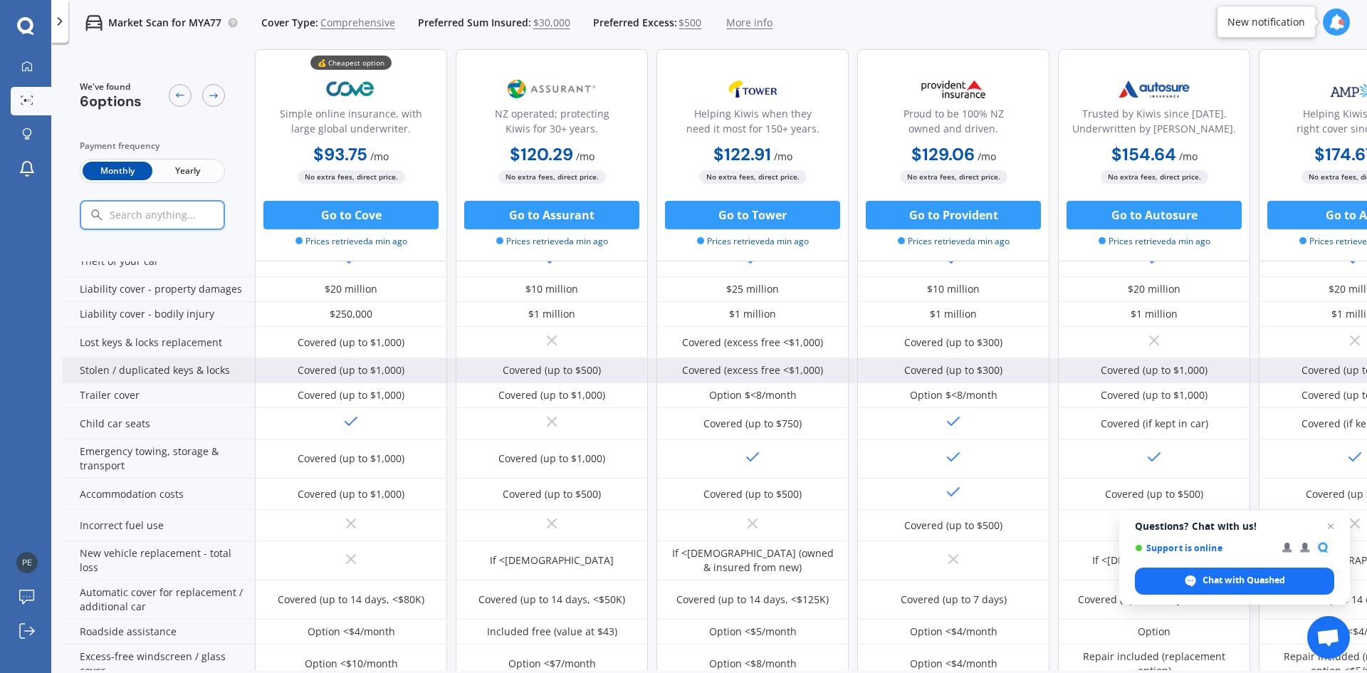
drag, startPoint x: 860, startPoint y: 333, endPoint x: 438, endPoint y: 377, distance: 424.3
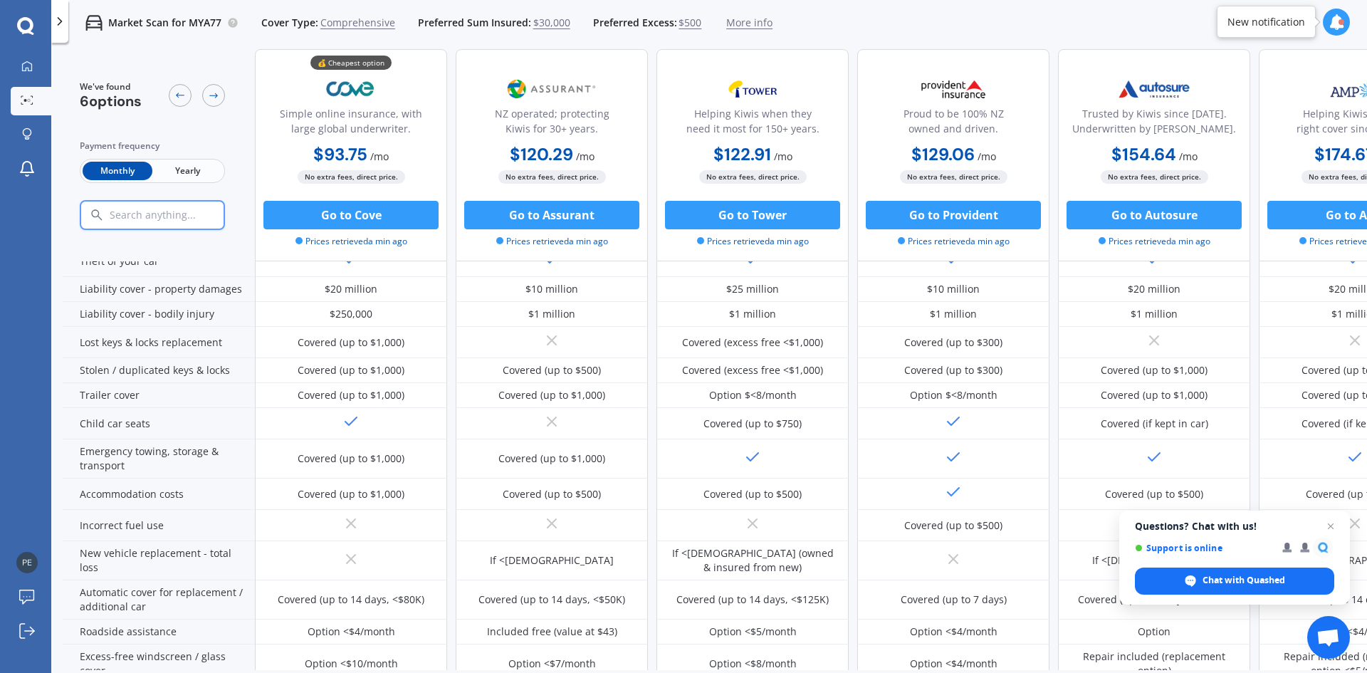
drag, startPoint x: 438, startPoint y: 377, endPoint x: 937, endPoint y: 17, distance: 615.5
click at [937, 17] on div "Market Scan for MYA77 Cover Type: Comprehensive Preferred Sum Insured: $30,000 …" at bounding box center [708, 23] width 1315 height 46
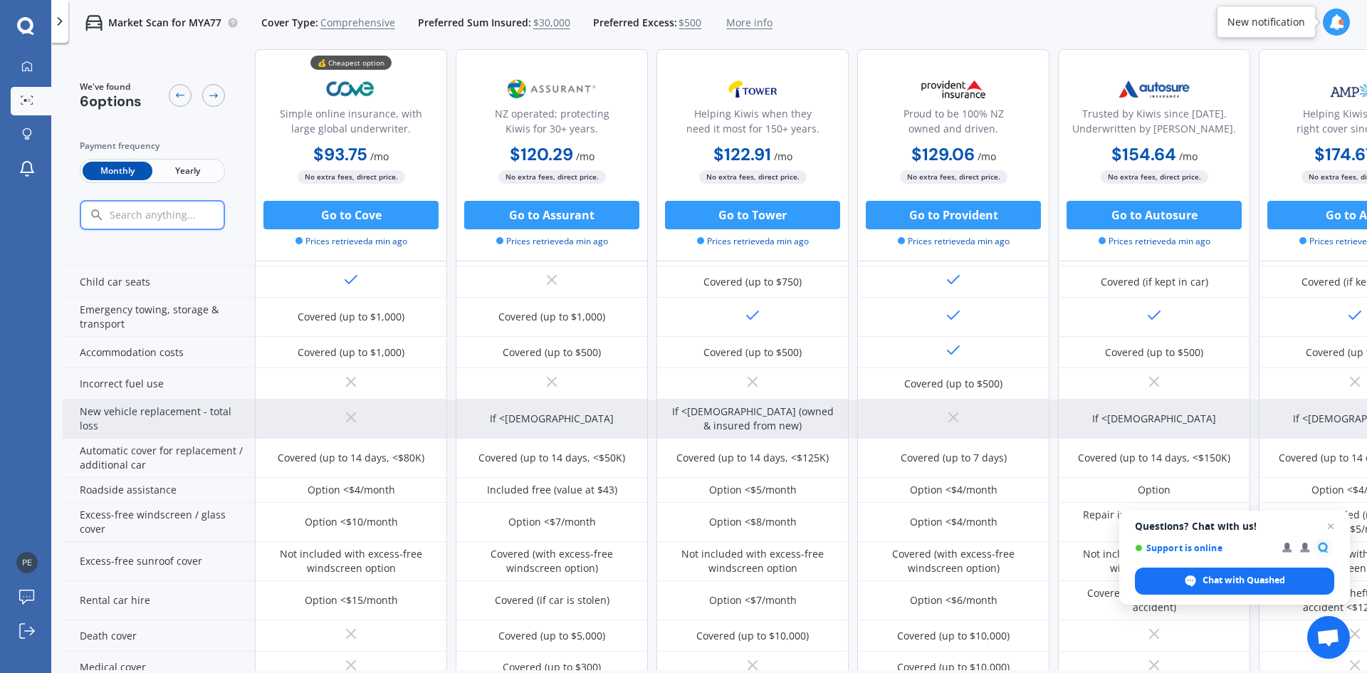
scroll to position [285, 0]
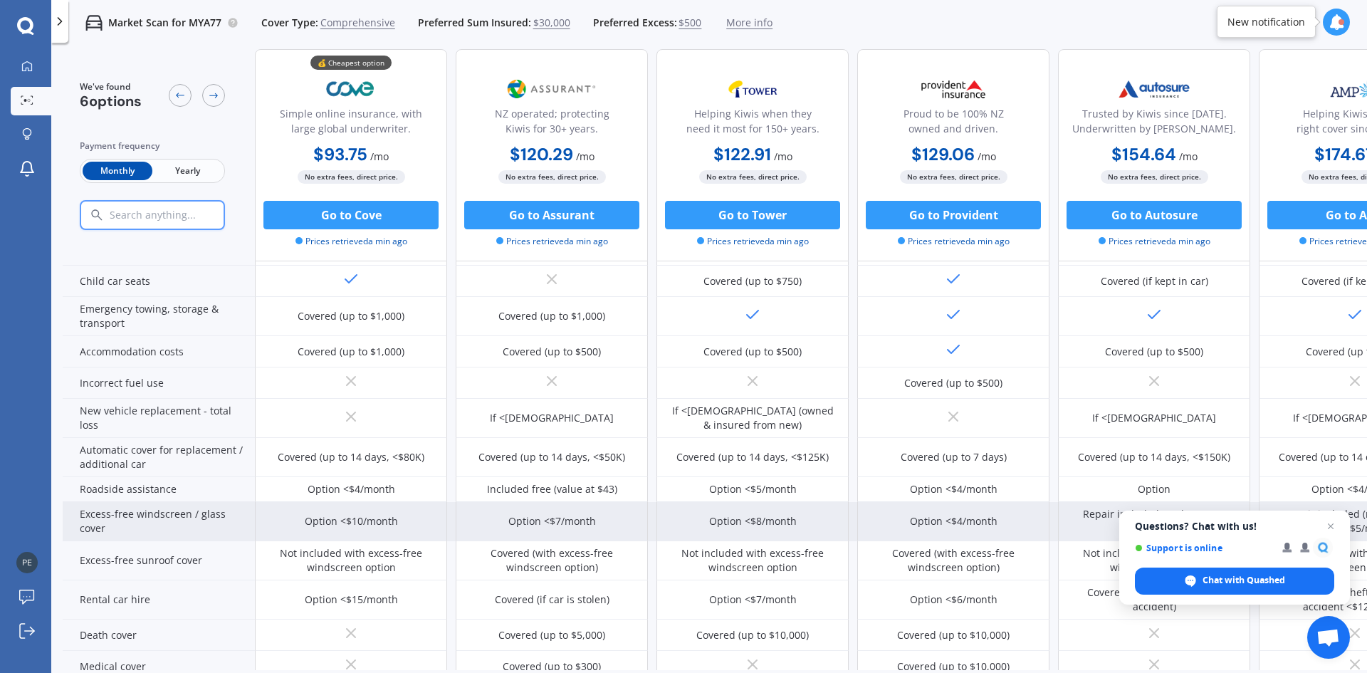
drag, startPoint x: 115, startPoint y: 534, endPoint x: 131, endPoint y: 530, distance: 16.2
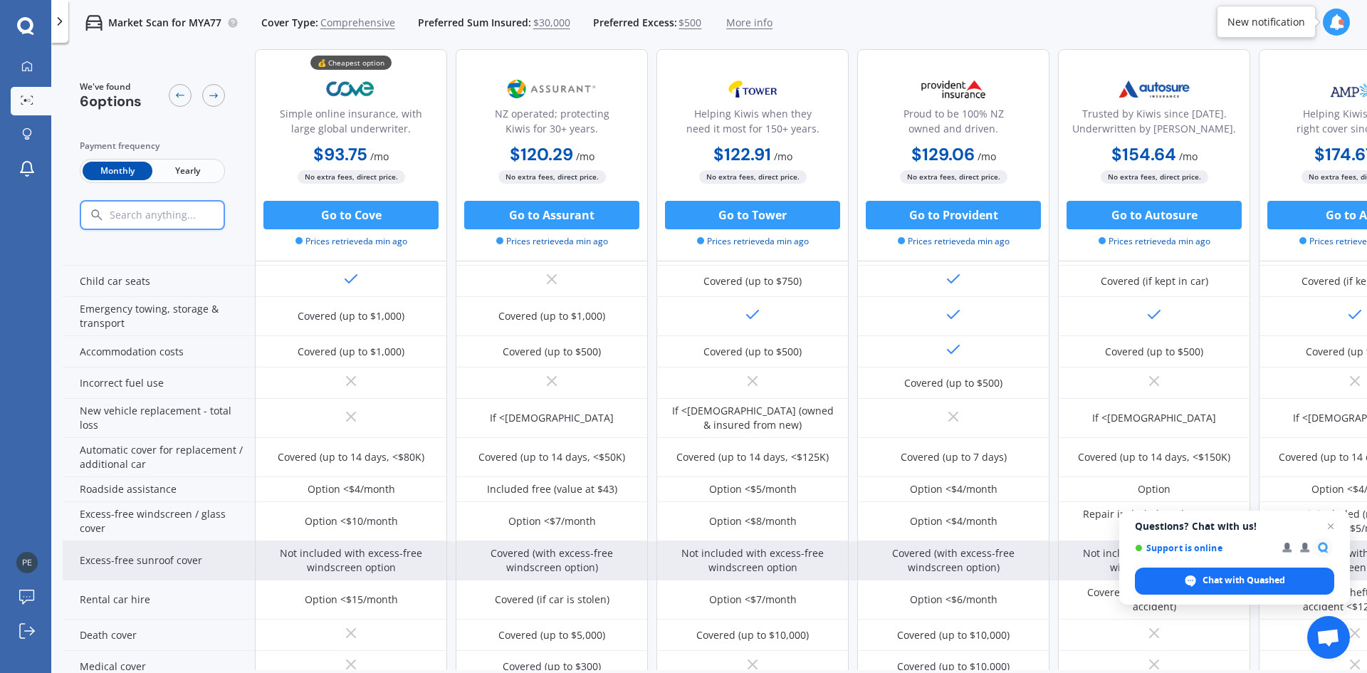
drag, startPoint x: 131, startPoint y: 530, endPoint x: 181, endPoint y: 574, distance: 67.6
click at [181, 574] on div "Excess-free sunroof cover" at bounding box center [159, 560] width 192 height 39
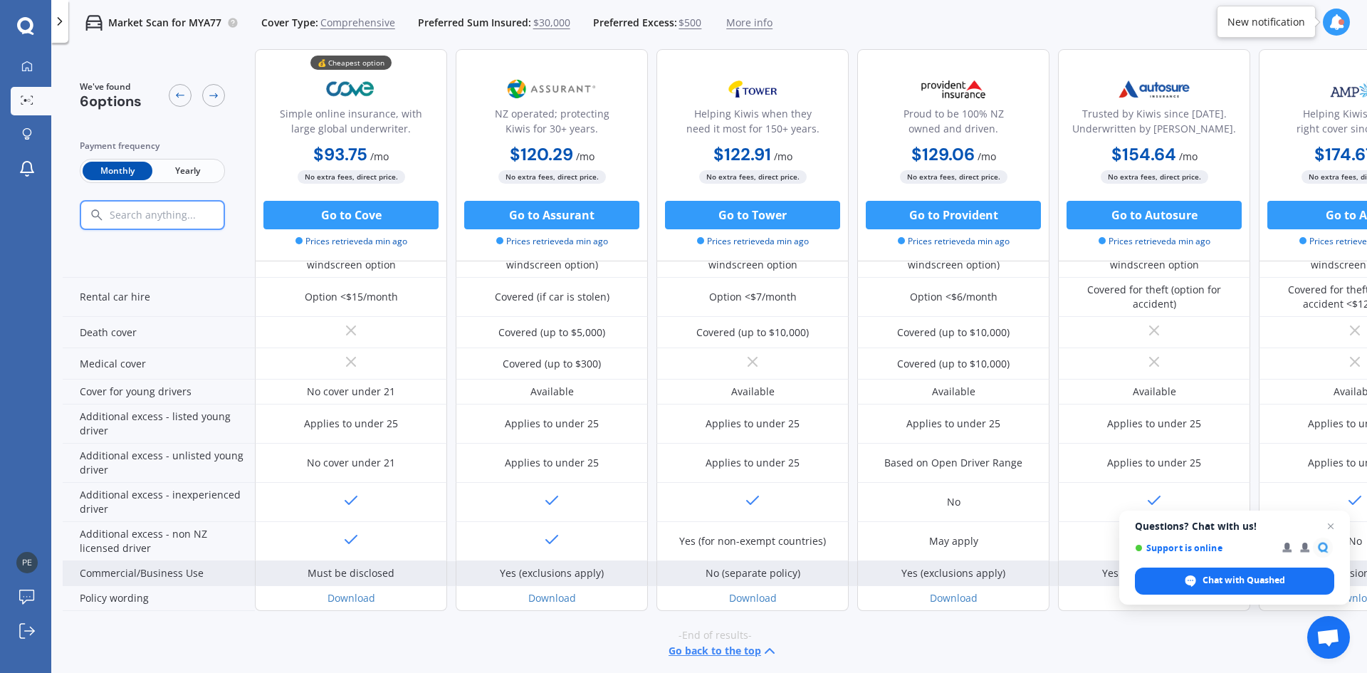
scroll to position [603, 0]
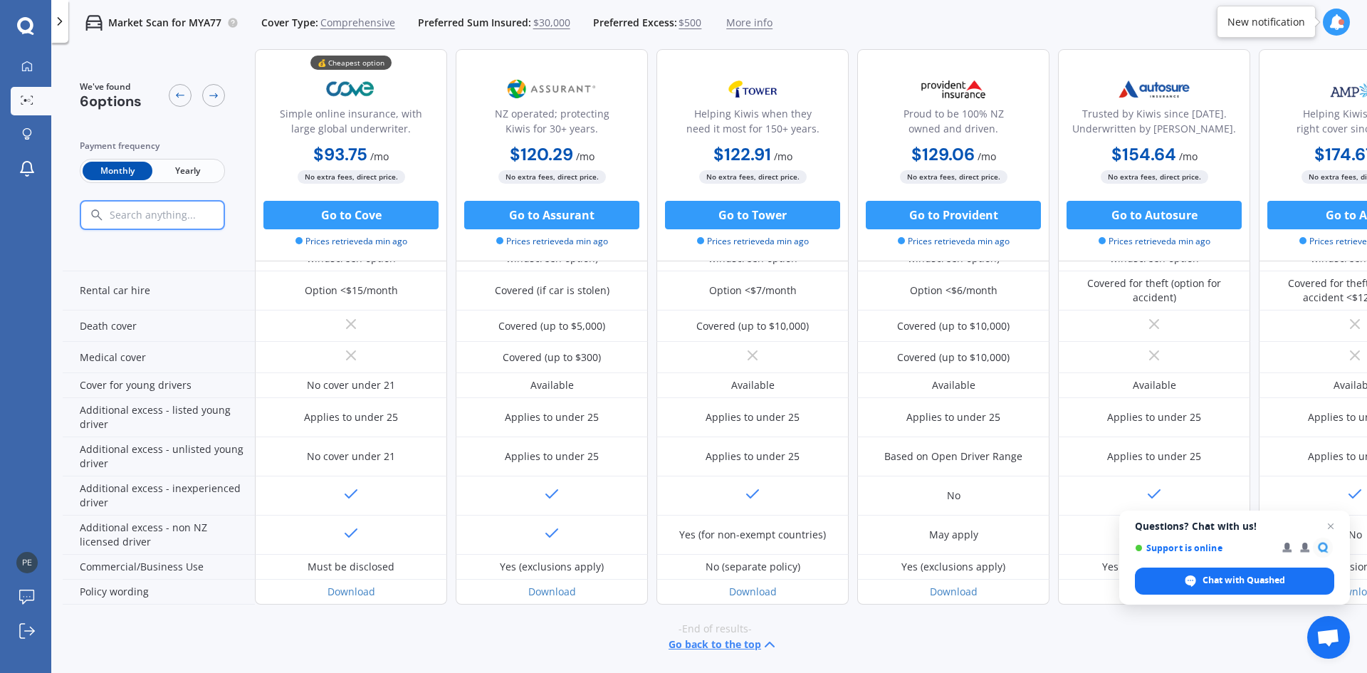
drag, startPoint x: 823, startPoint y: 586, endPoint x: 827, endPoint y: 596, distance: 11.5
drag, startPoint x: 827, startPoint y: 596, endPoint x: 823, endPoint y: 628, distance: 32.3
click at [823, 628] on div "-End of results- Go back to the top" at bounding box center [715, 636] width 1304 height 65
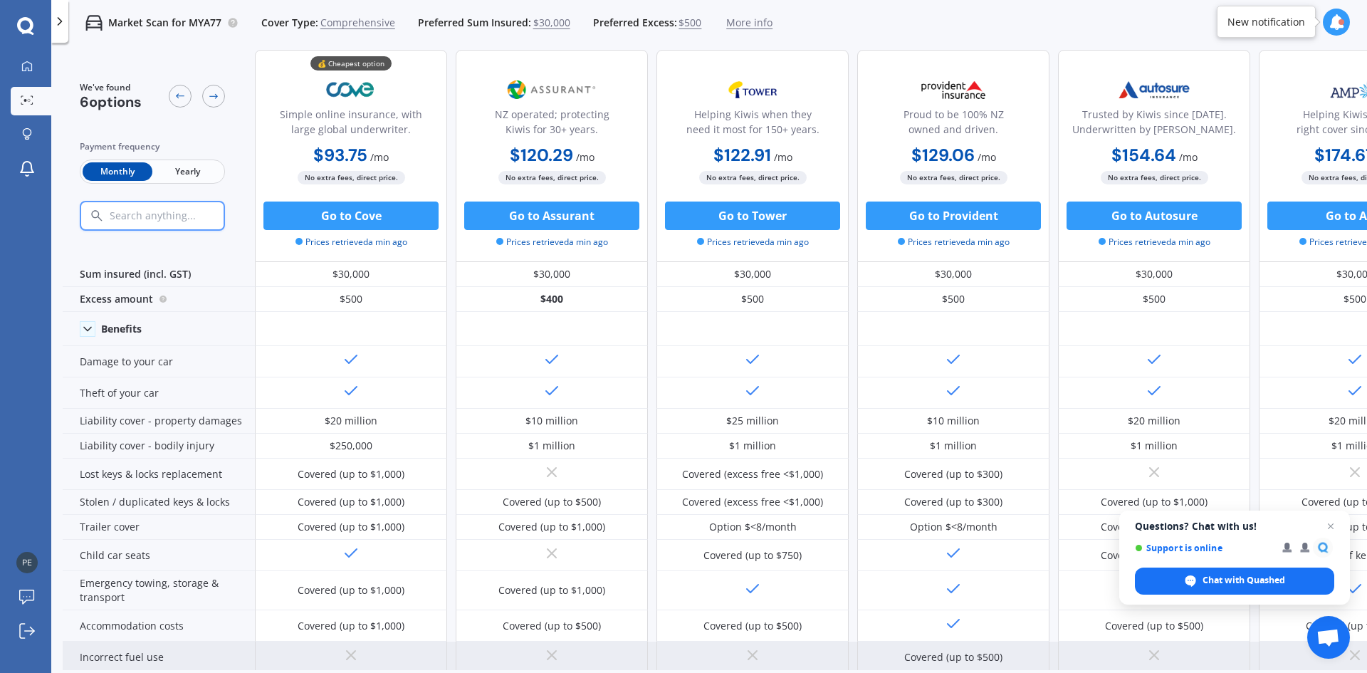
scroll to position [0, 0]
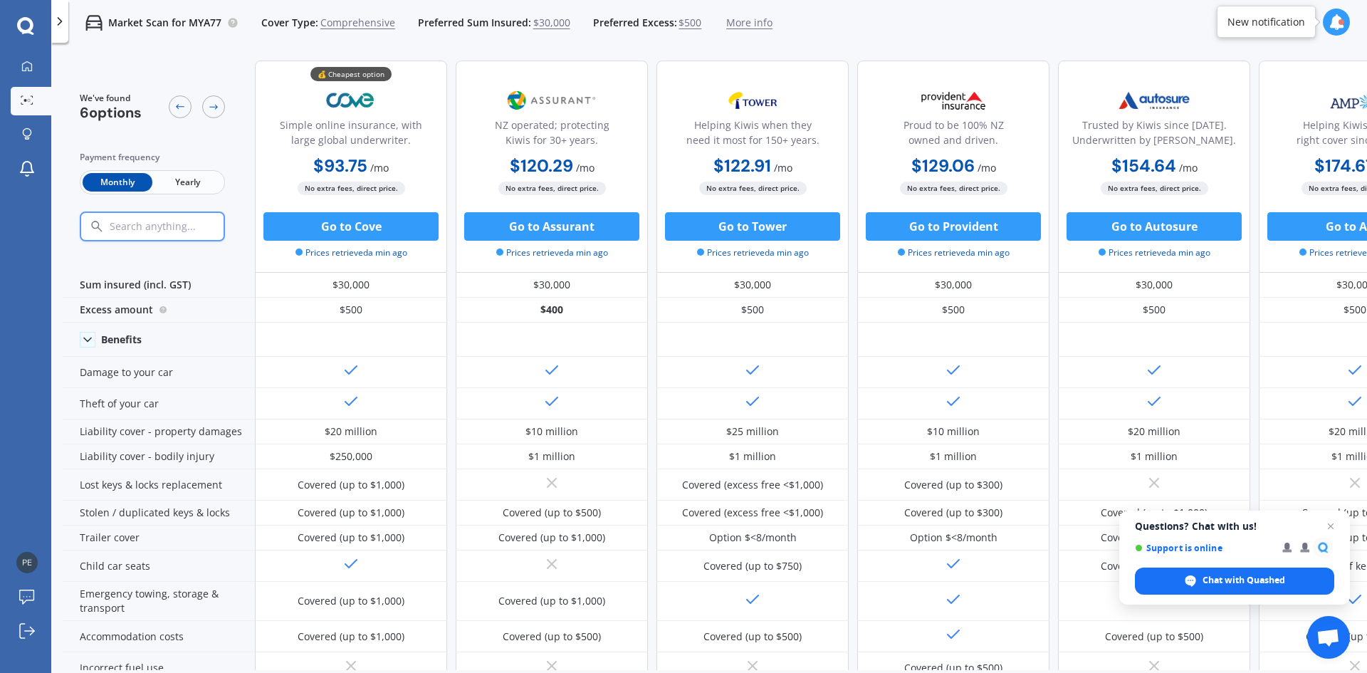
drag, startPoint x: 504, startPoint y: 381, endPoint x: 190, endPoint y: 181, distance: 372.2
click at [190, 181] on span "Yearly" at bounding box center [187, 182] width 70 height 19
drag, startPoint x: 1223, startPoint y: 168, endPoint x: 871, endPoint y: 199, distance: 353.6
click at [875, 207] on div "💰 Cheapest option Simple online insurance, with large global underwriter. $1,01…" at bounding box center [853, 166] width 1196 height 212
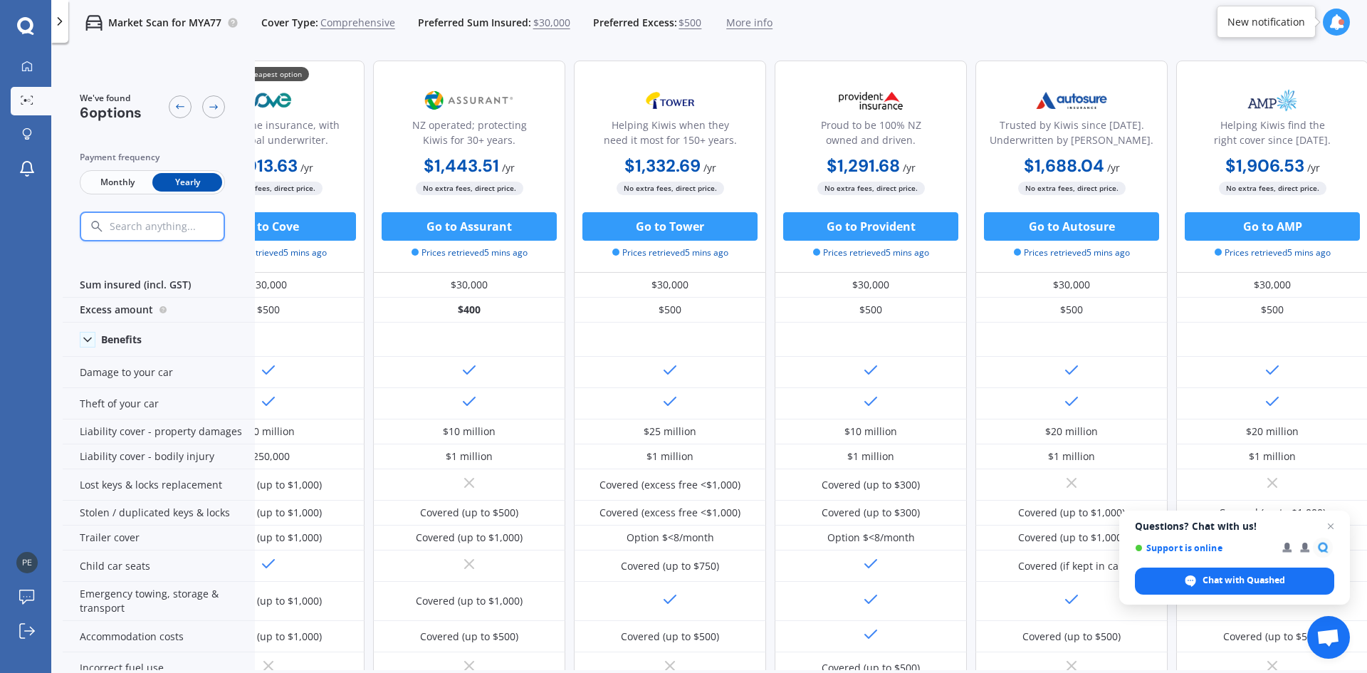
scroll to position [0, 91]
click at [305, 221] on button "Go to Cove" at bounding box center [266, 226] width 175 height 28
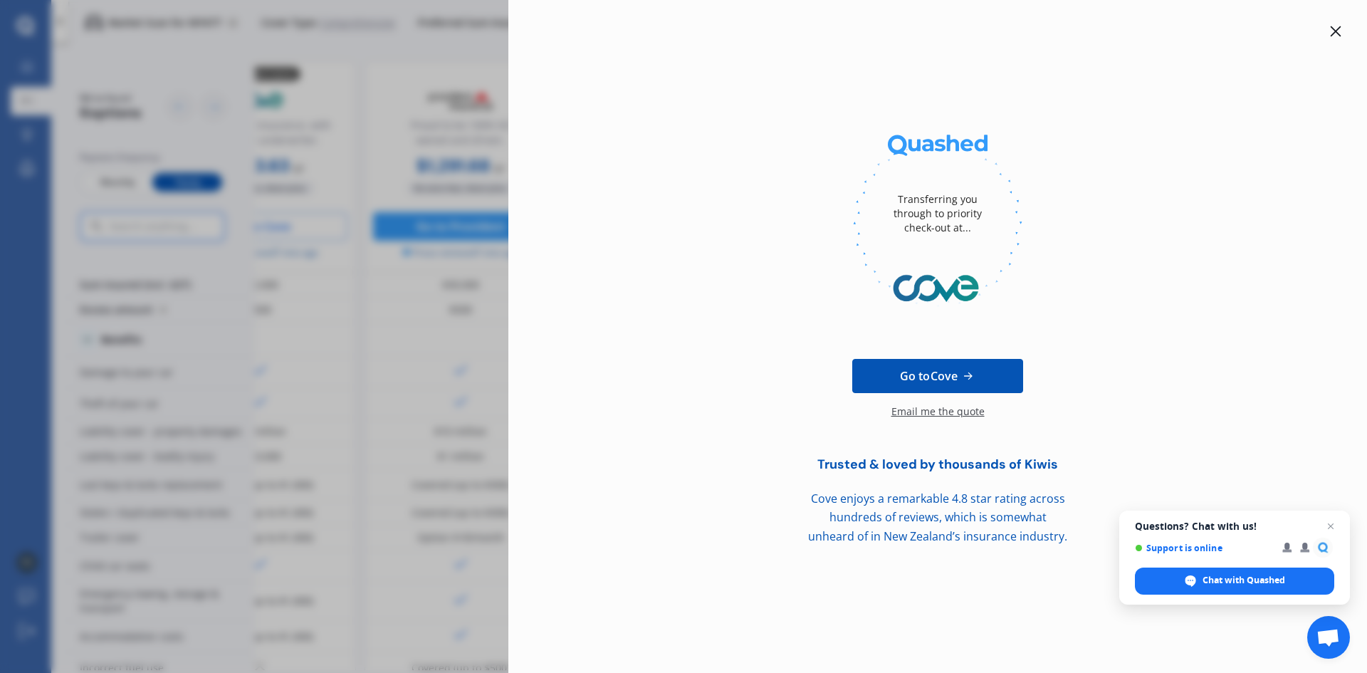
click at [1332, 27] on icon at bounding box center [1335, 31] width 11 height 11
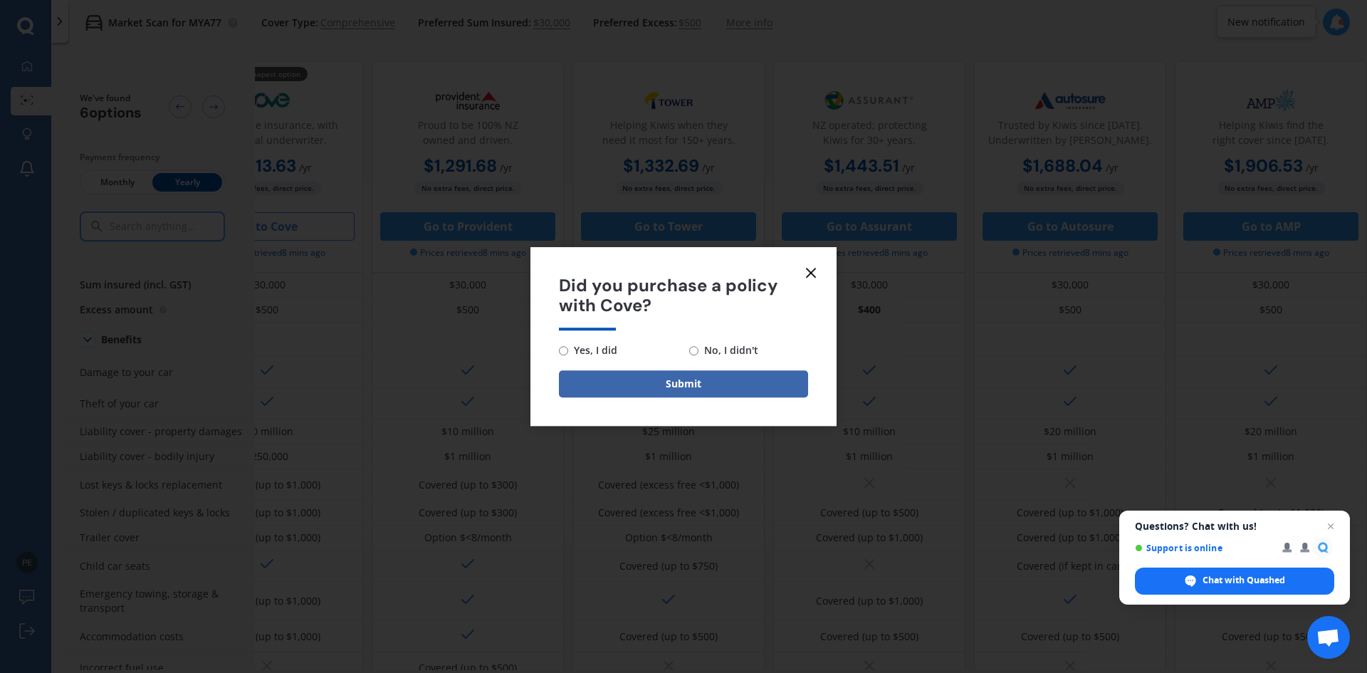
click at [687, 349] on div "Yes, I did No, I didn't" at bounding box center [683, 350] width 249 height 17
click at [697, 349] on input "No, I didn't" at bounding box center [693, 350] width 9 height 9
radio input "true"
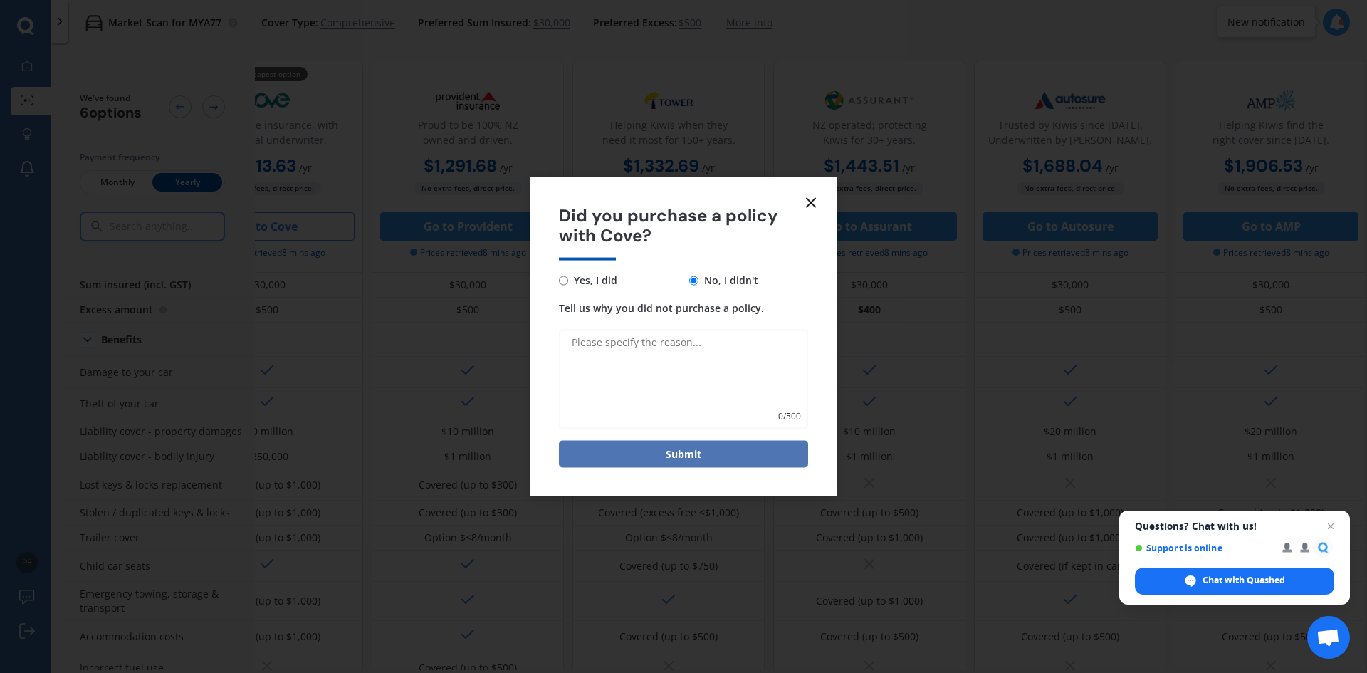
click at [685, 453] on button "Submit" at bounding box center [683, 454] width 249 height 27
click at [614, 367] on textarea "Tell us why you did not purchase a policy." at bounding box center [683, 380] width 249 height 100
type textarea "not ready yet"
click at [722, 454] on button "Submit" at bounding box center [683, 454] width 249 height 27
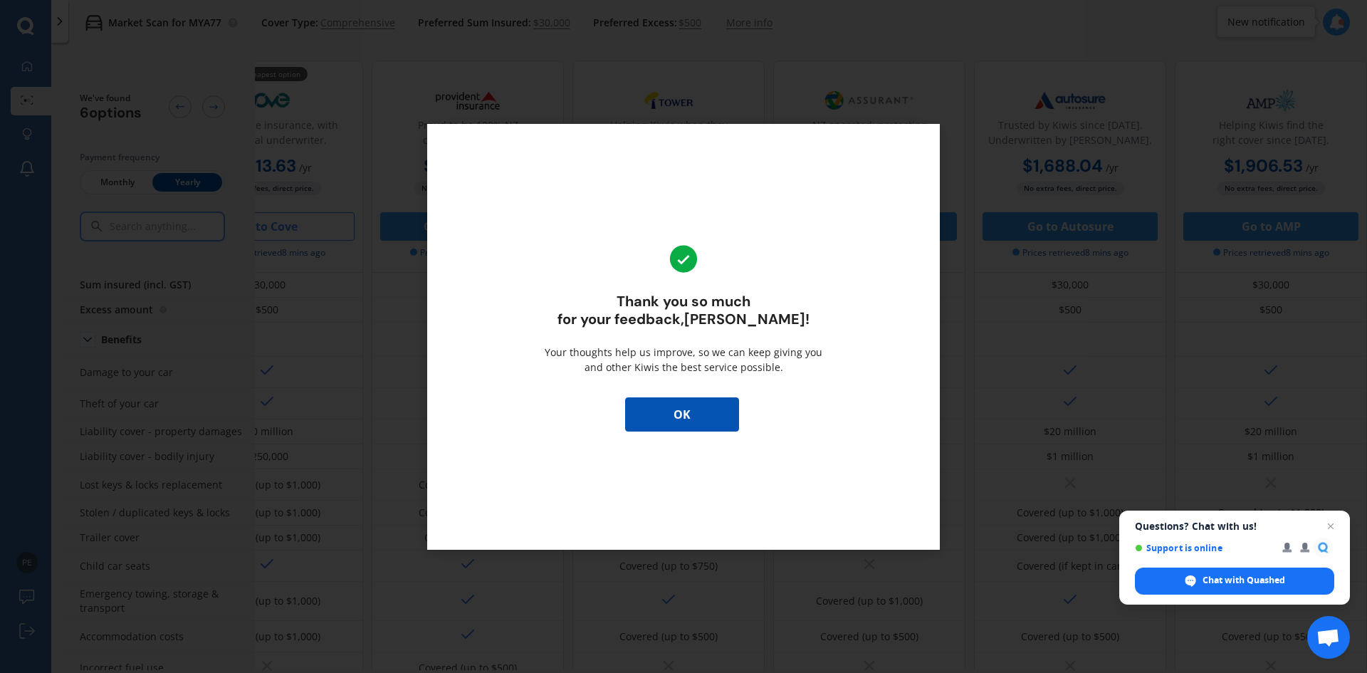
click at [714, 426] on button "OK" at bounding box center [682, 414] width 114 height 34
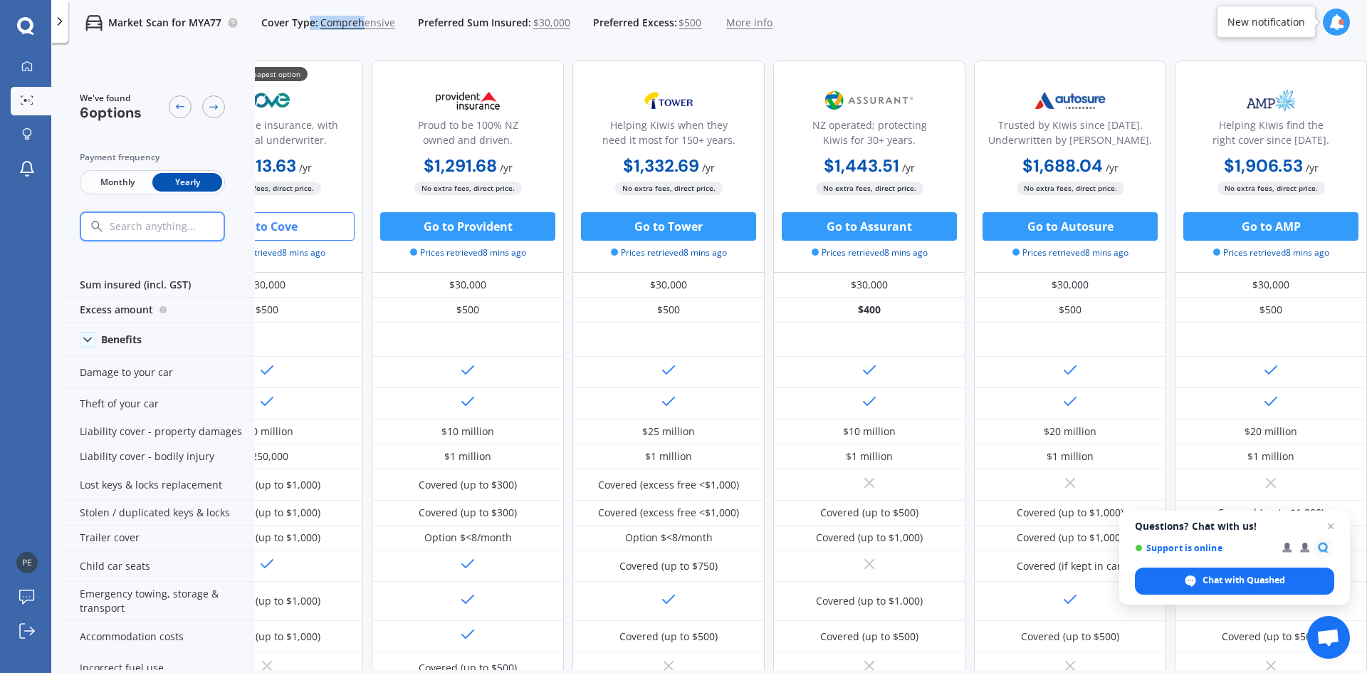
drag, startPoint x: 310, startPoint y: 42, endPoint x: 362, endPoint y: 40, distance: 51.3
click at [362, 40] on div "Market Scan for MYA77 Cover Type: Comprehensive Preferred Sum Insured: $30,000 …" at bounding box center [420, 23] width 704 height 46
click at [355, 196] on div "No extra fees, direct price. Go to Cove Prices retrieved 8 mins ago" at bounding box center [267, 220] width 192 height 78
click at [251, 154] on div "We've found 6 options Payment frequency Monthly Yearly" at bounding box center [159, 166] width 192 height 212
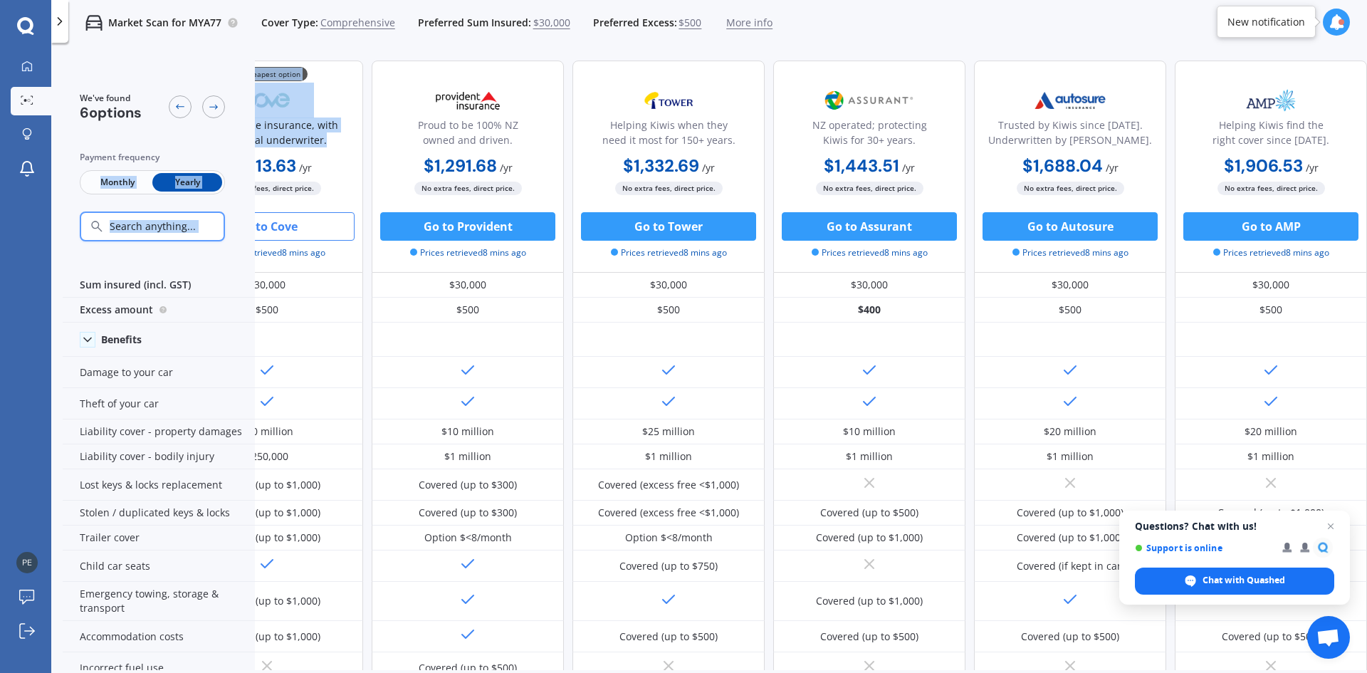
drag, startPoint x: 255, startPoint y: 153, endPoint x: 162, endPoint y: 144, distance: 92.9
click at [162, 144] on div "We've found 6 options Payment frequency Monthly Yearly 💰 Cheapest option Simple…" at bounding box center [673, 166] width 1388 height 212
click at [198, 133] on div "We've found 6 options Payment frequency Monthly Yearly" at bounding box center [152, 166] width 145 height 149
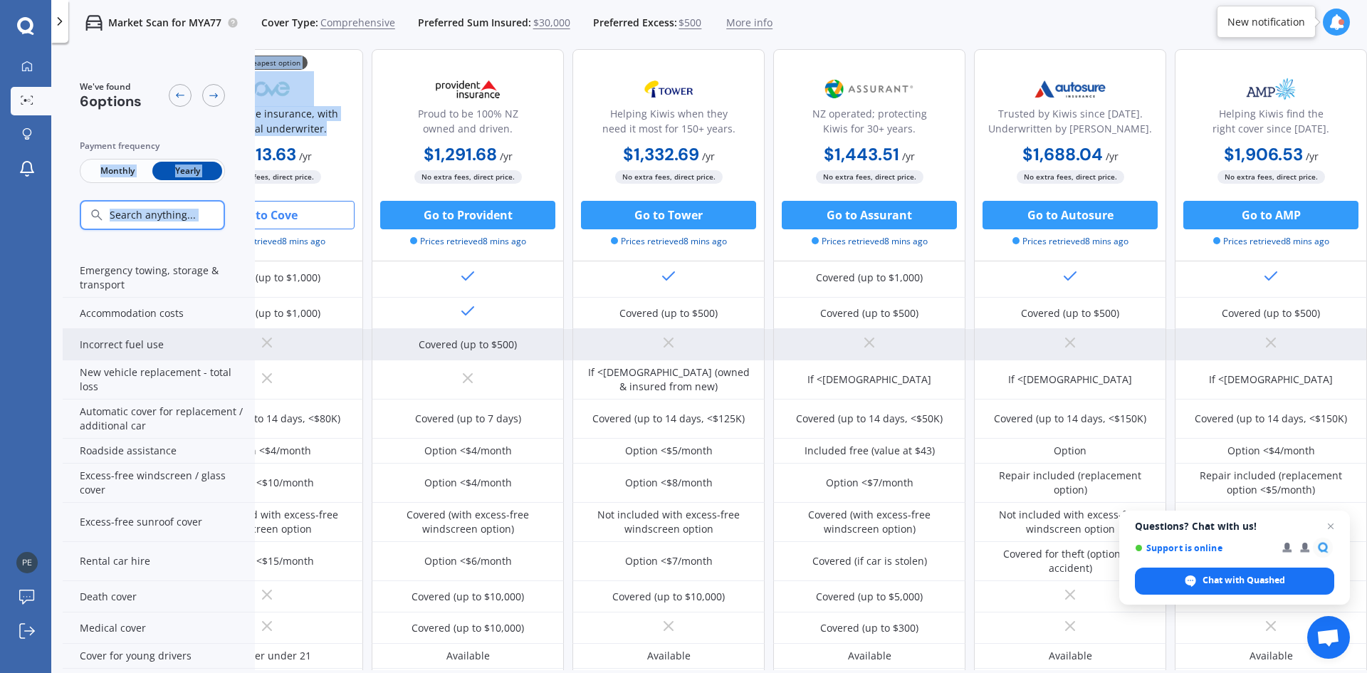
scroll to position [356, 91]
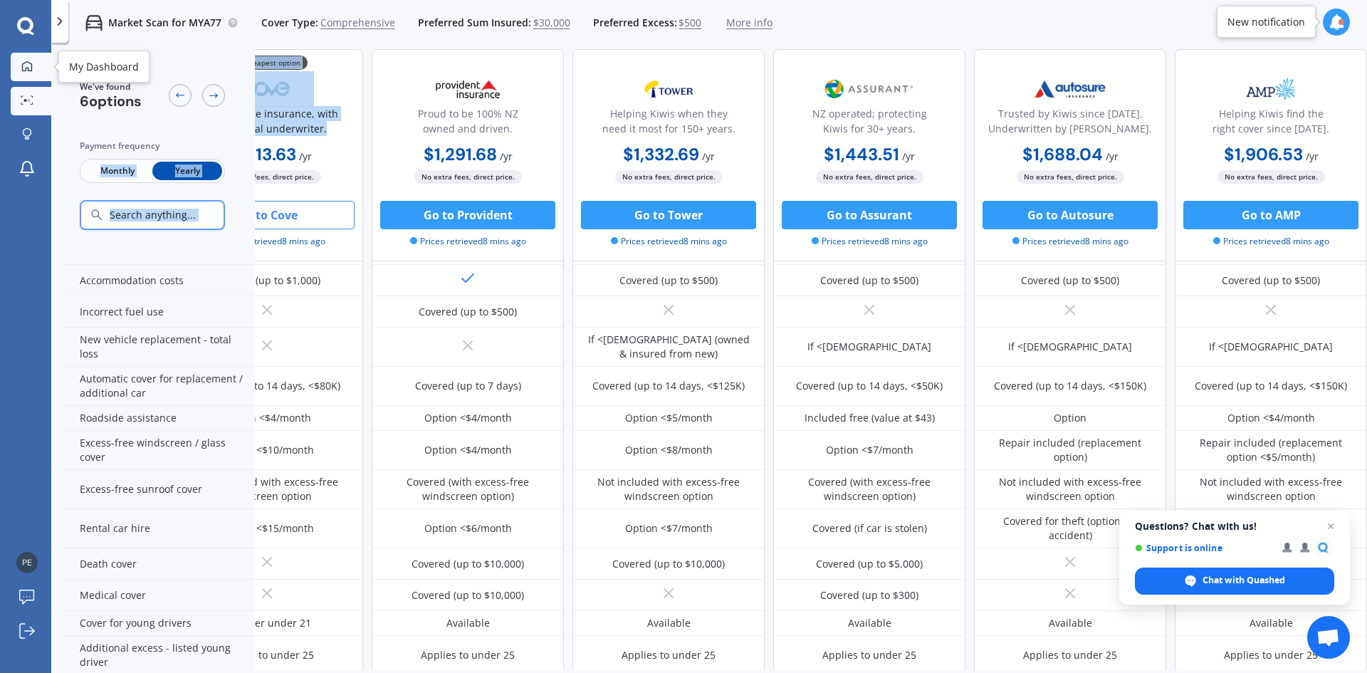
click at [21, 59] on link "My Dashboard" at bounding box center [31, 67] width 41 height 28
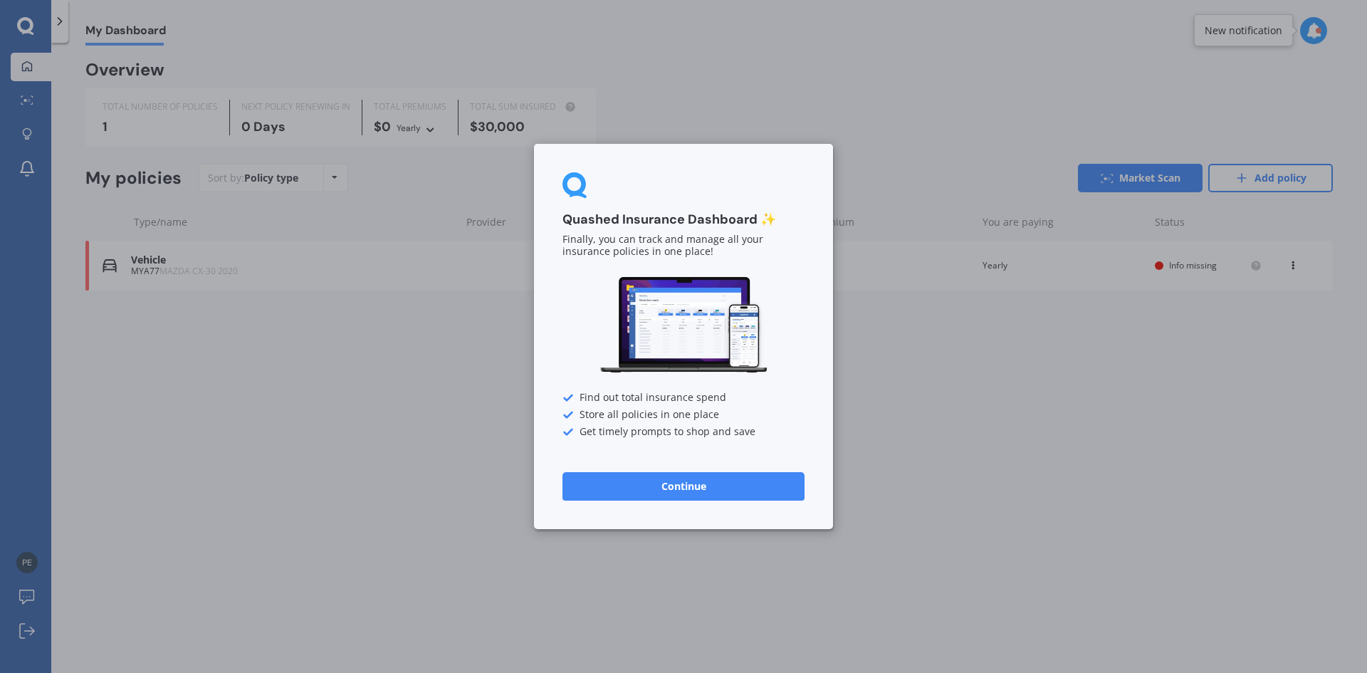
click at [38, 127] on div "Quashed Insurance Dashboard ✨ Finally, you can track and manage all your insura…" at bounding box center [683, 336] width 1367 height 673
click at [27, 134] on div "Quashed Insurance Dashboard ✨ Finally, you can track and manage all your insura…" at bounding box center [683, 336] width 1367 height 673
click at [24, 107] on div "Quashed Insurance Dashboard ✨ Finally, you can track and manage all your insura…" at bounding box center [683, 336] width 1367 height 673
click at [31, 30] on div "Quashed Insurance Dashboard ✨ Finally, you can track and manage all your insura…" at bounding box center [683, 336] width 1367 height 673
click at [60, 22] on div "Quashed Insurance Dashboard ✨ Finally, you can track and manage all your insura…" at bounding box center [683, 336] width 1367 height 673
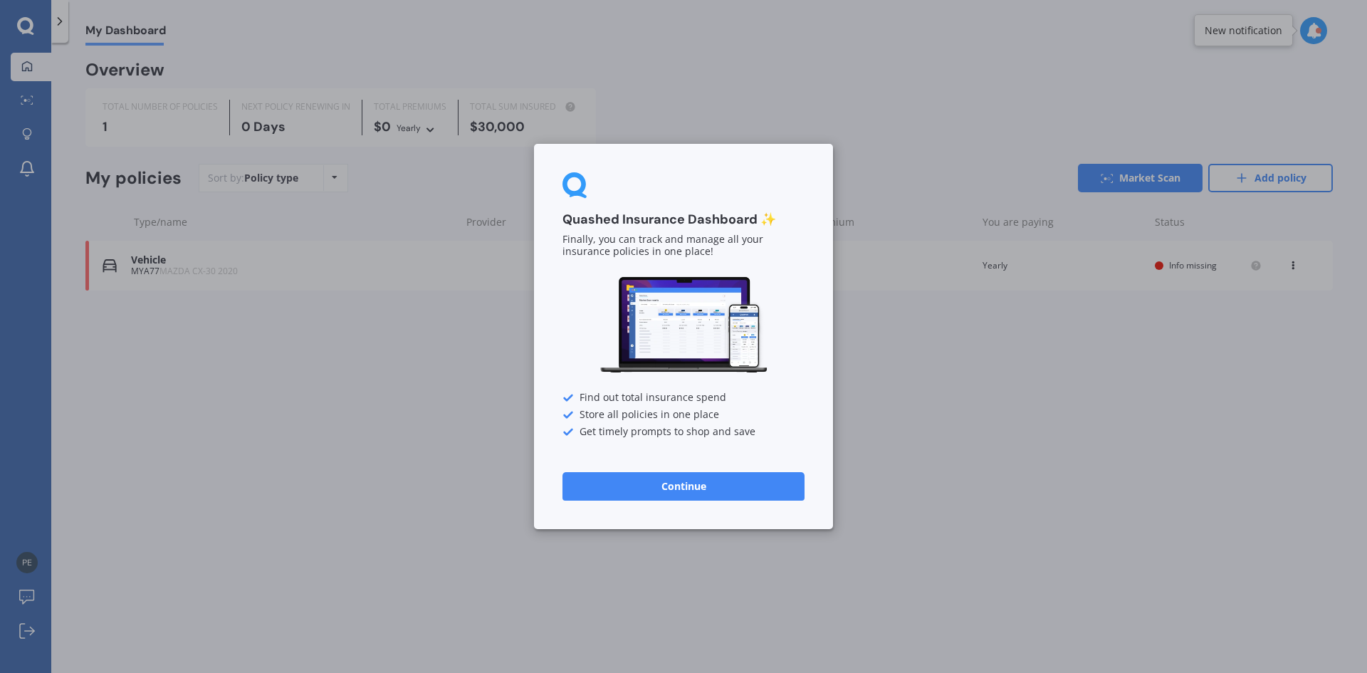
click at [107, 33] on div "Quashed Insurance Dashboard ✨ Finally, you can track and manage all your insura…" at bounding box center [683, 336] width 1367 height 673
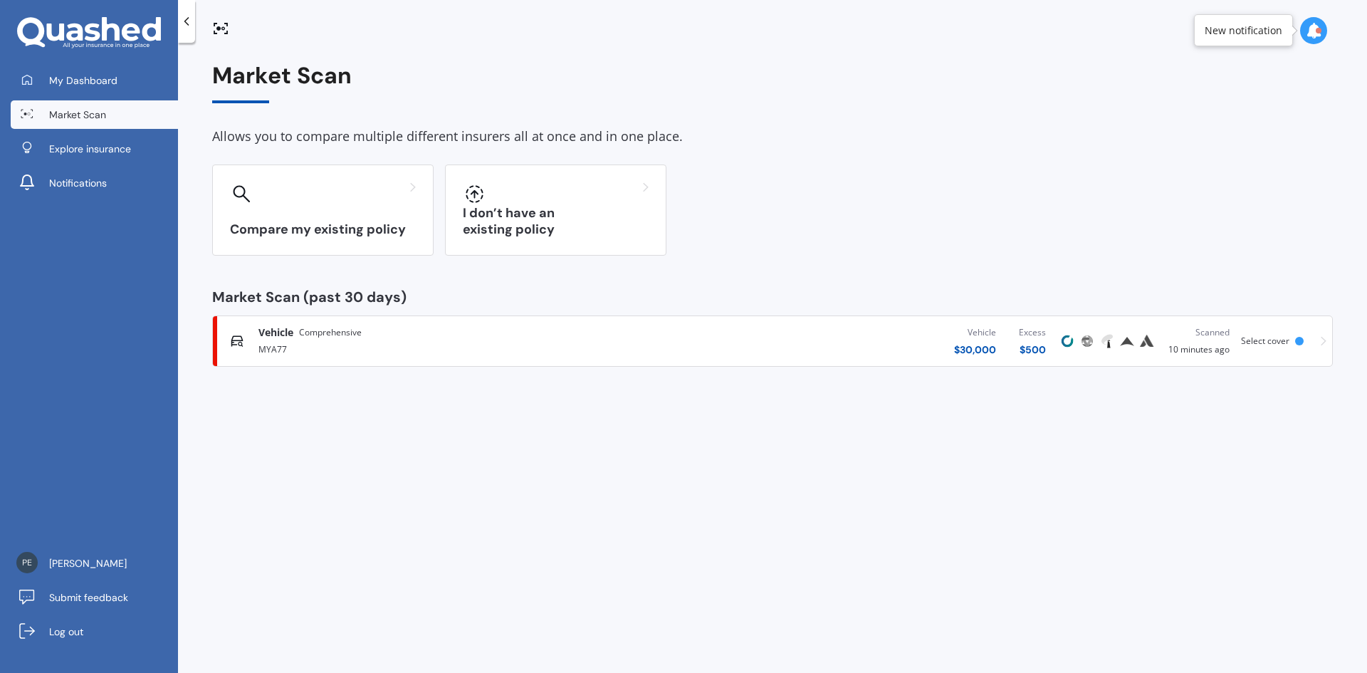
click at [327, 330] on span "Comprehensive" at bounding box center [330, 332] width 63 height 14
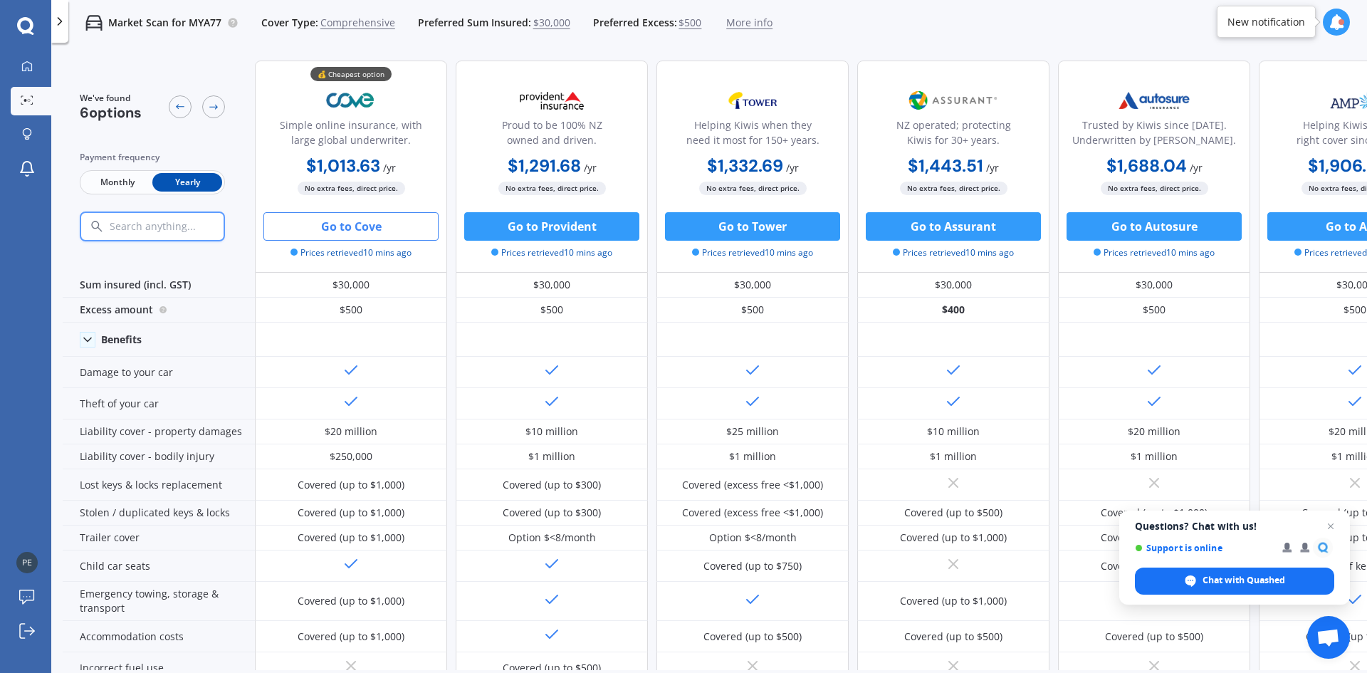
click at [735, 23] on span "More info" at bounding box center [749, 23] width 46 height 14
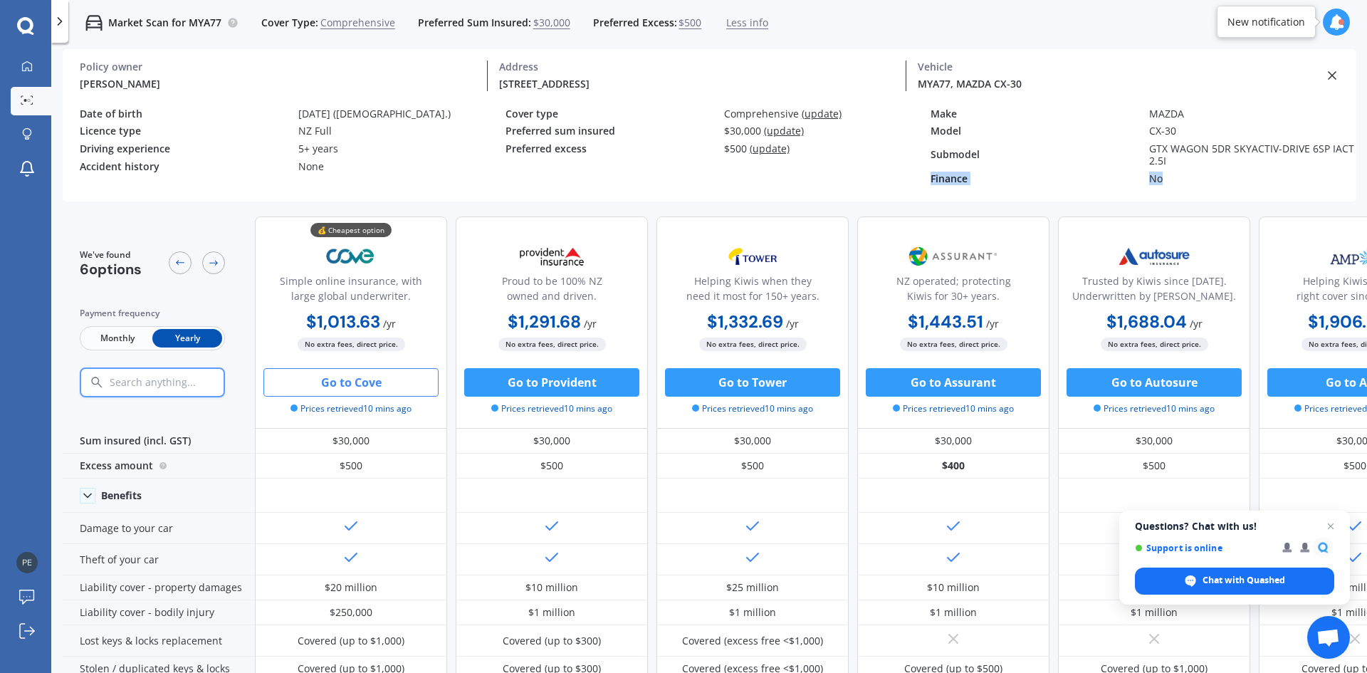
drag, startPoint x: 1327, startPoint y: 162, endPoint x: 1210, endPoint y: 191, distance: 120.1
click at [1210, 191] on div "Policy owner [PERSON_NAME] Address [STREET_ADDRESS][GEOGRAPHIC_DATA] ) MYA77, M…" at bounding box center [709, 152] width 1293 height 100
